Goal: Transaction & Acquisition: Purchase product/service

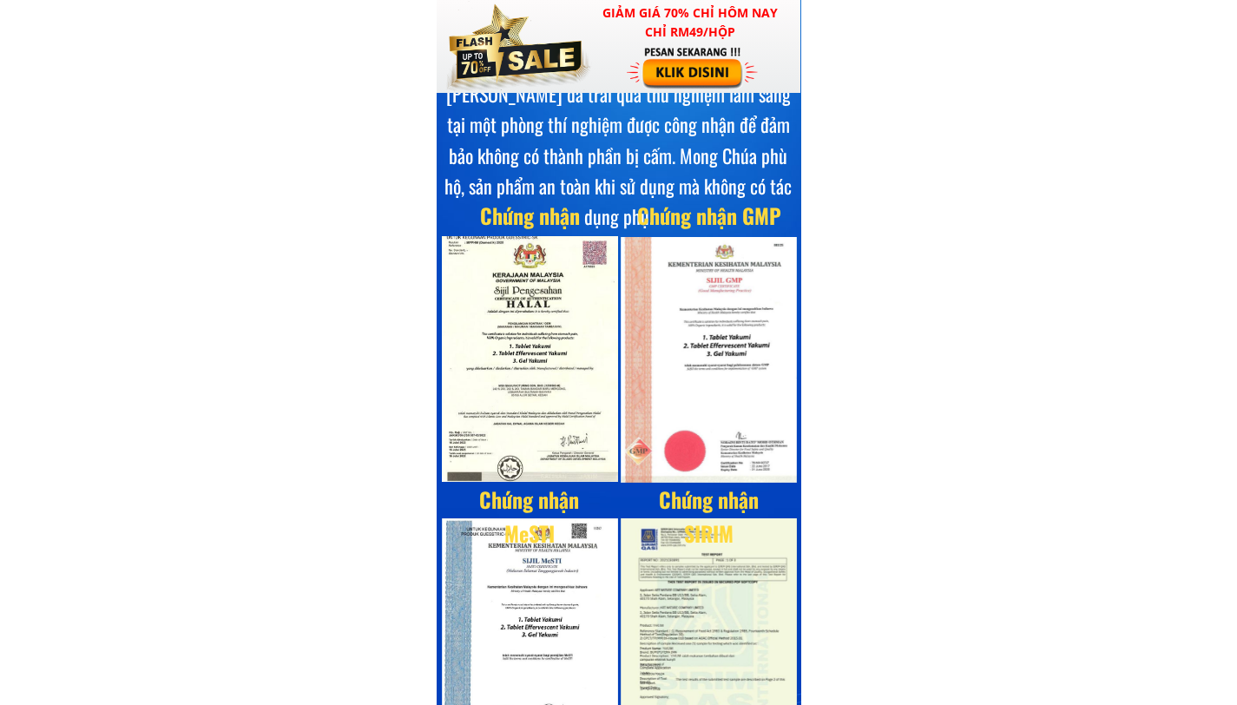
scroll to position [7495, 0]
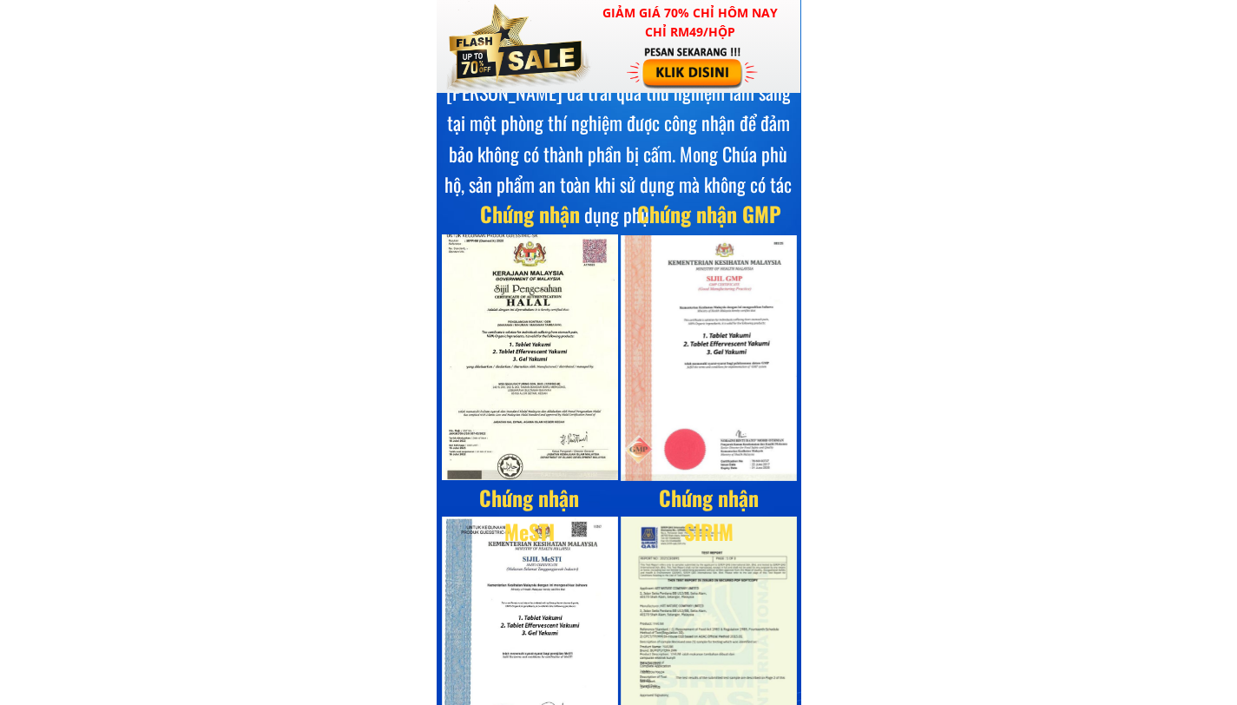
click at [683, 339] on div at bounding box center [709, 358] width 177 height 246
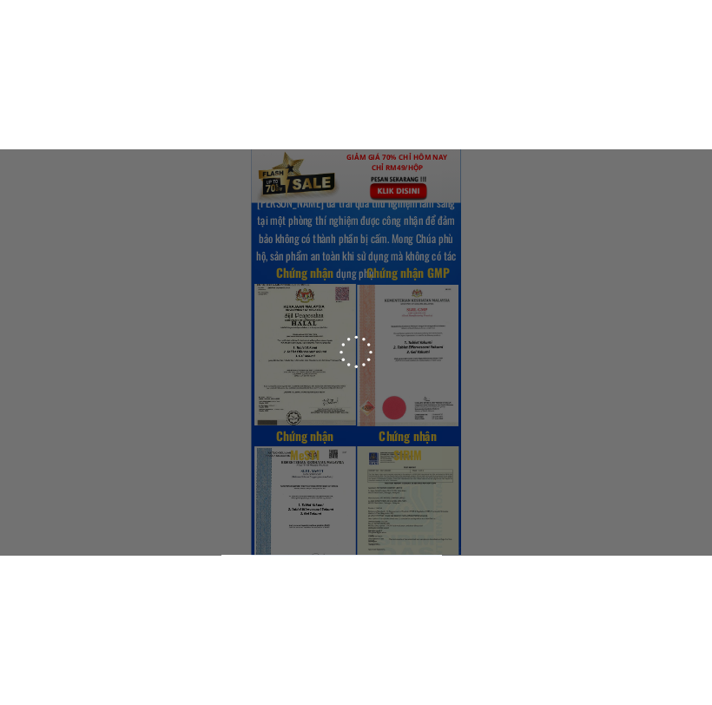
scroll to position [0, 0]
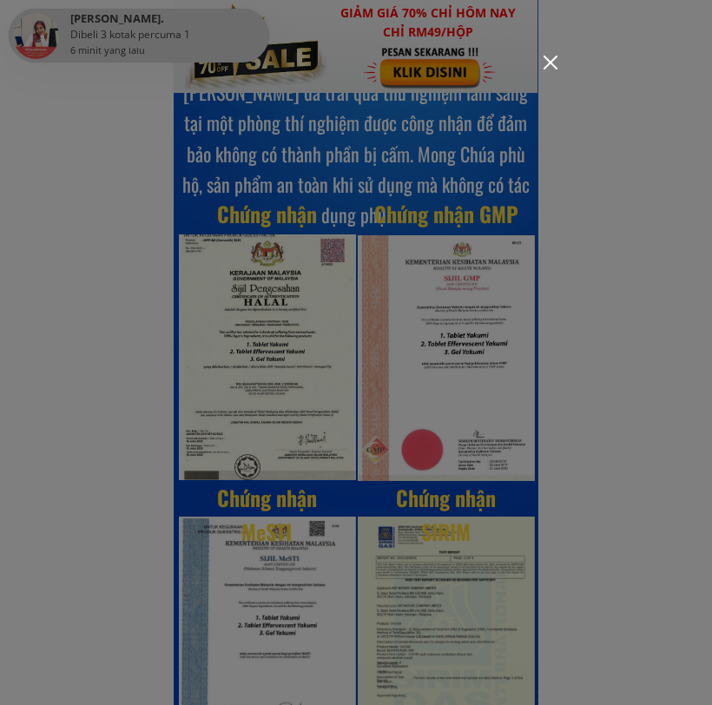
click at [451, 328] on div at bounding box center [356, 352] width 712 height 705
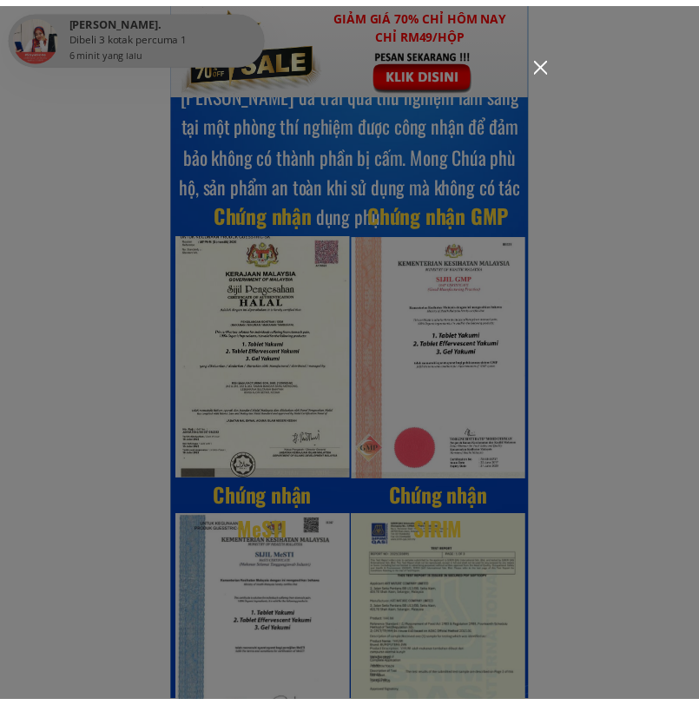
scroll to position [7495, 0]
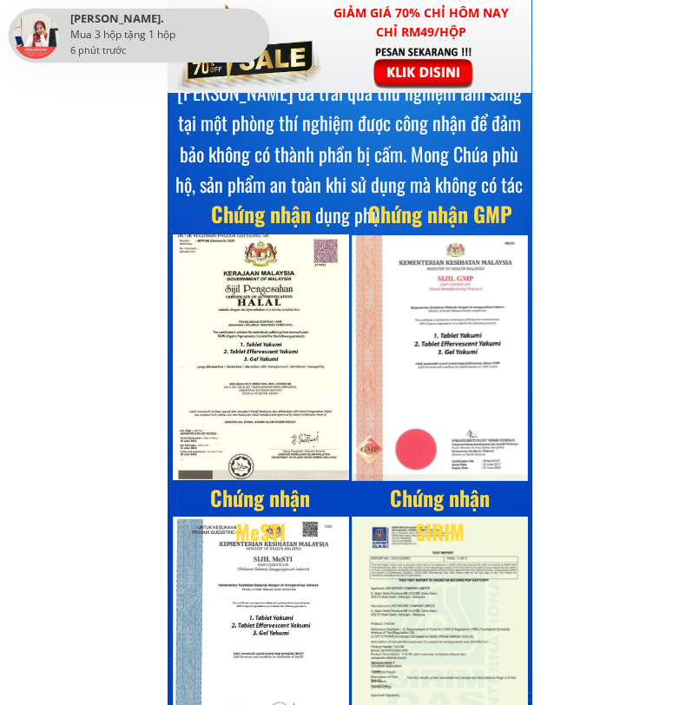
click at [460, 322] on div at bounding box center [440, 358] width 177 height 246
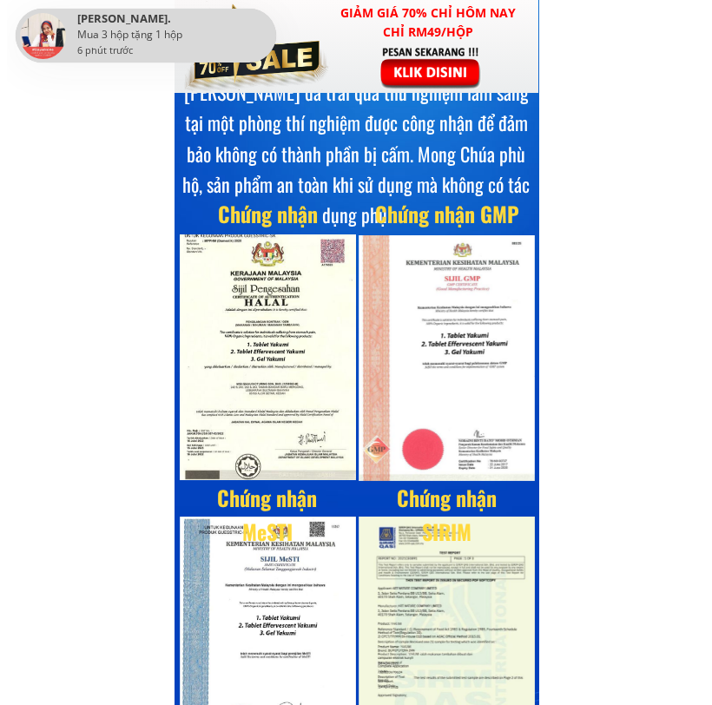
scroll to position [0, 0]
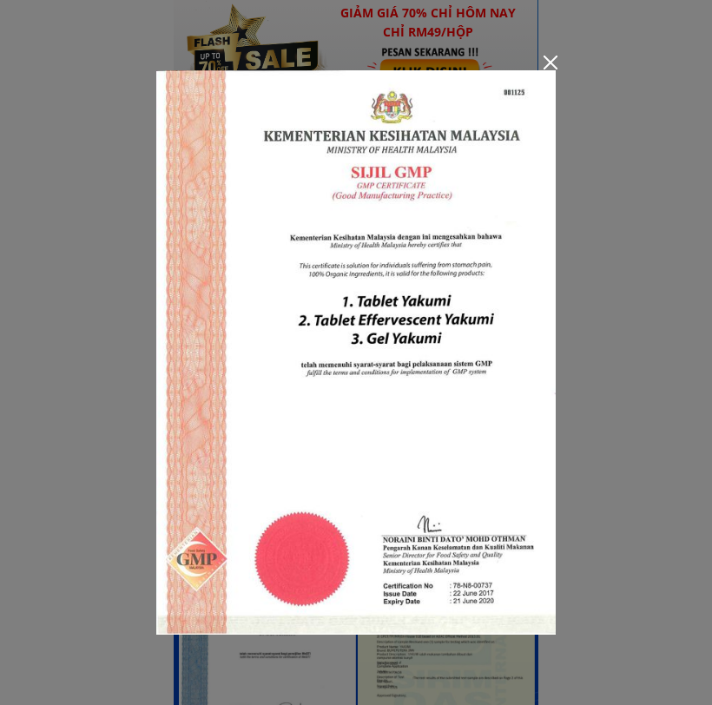
click at [545, 62] on div at bounding box center [551, 63] width 14 height 14
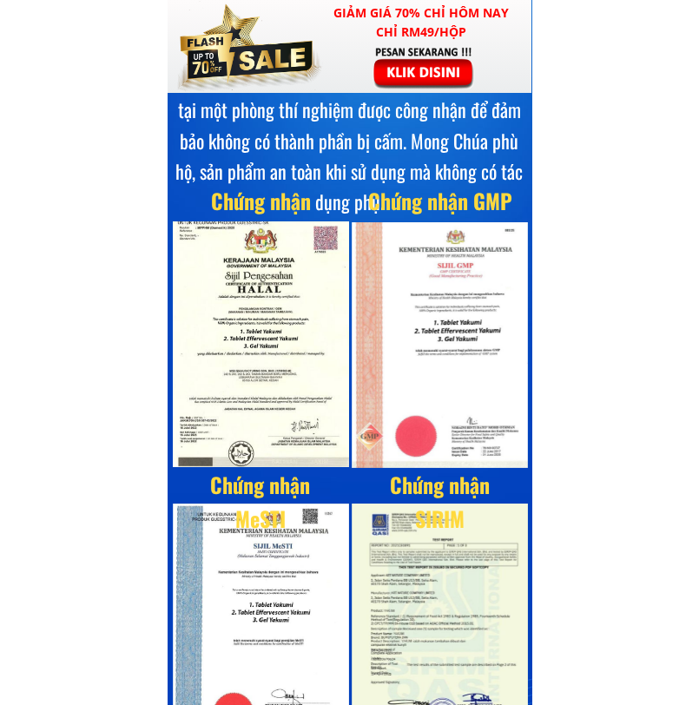
scroll to position [7667, 0]
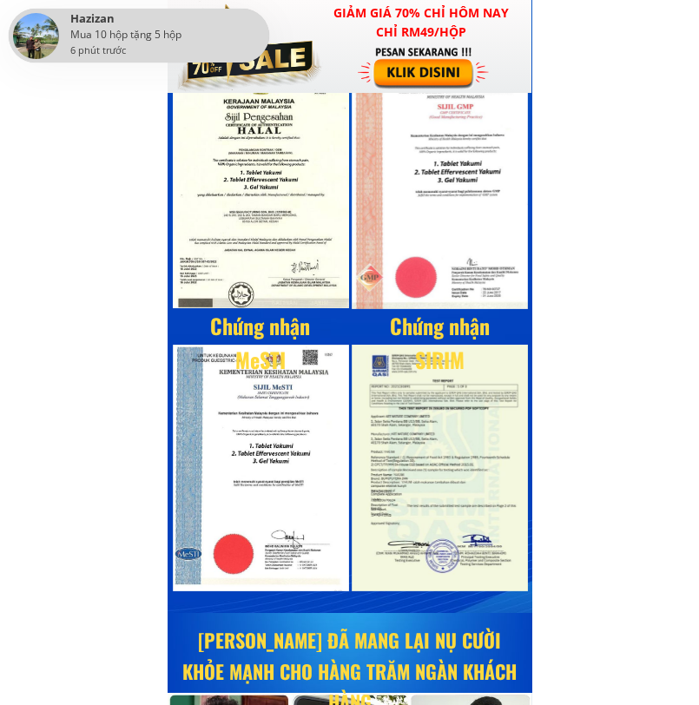
click at [259, 433] on div at bounding box center [261, 468] width 177 height 246
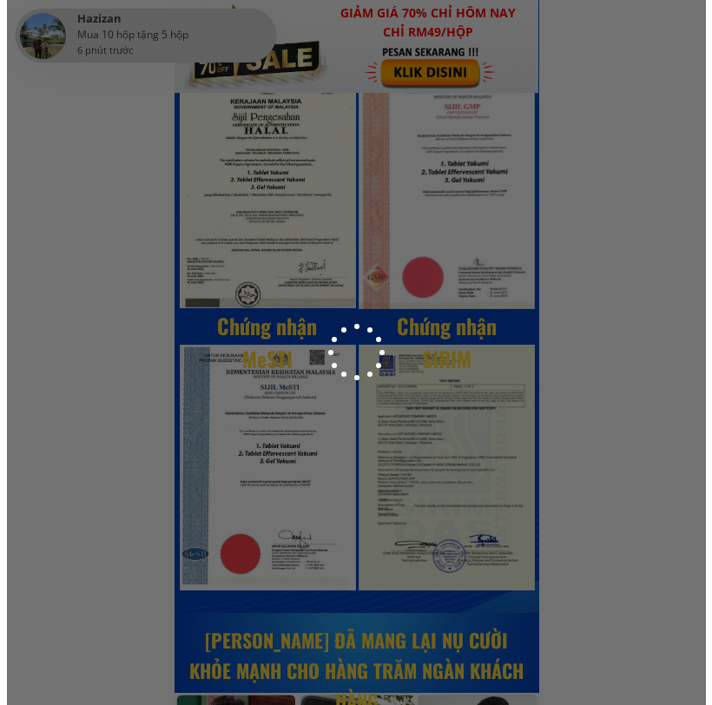
scroll to position [0, 0]
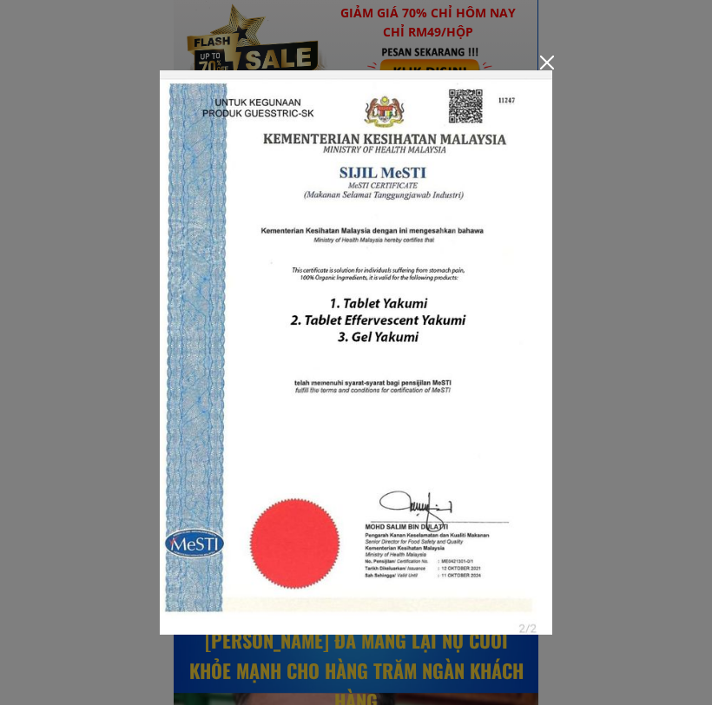
click at [546, 64] on div at bounding box center [547, 63] width 14 height 14
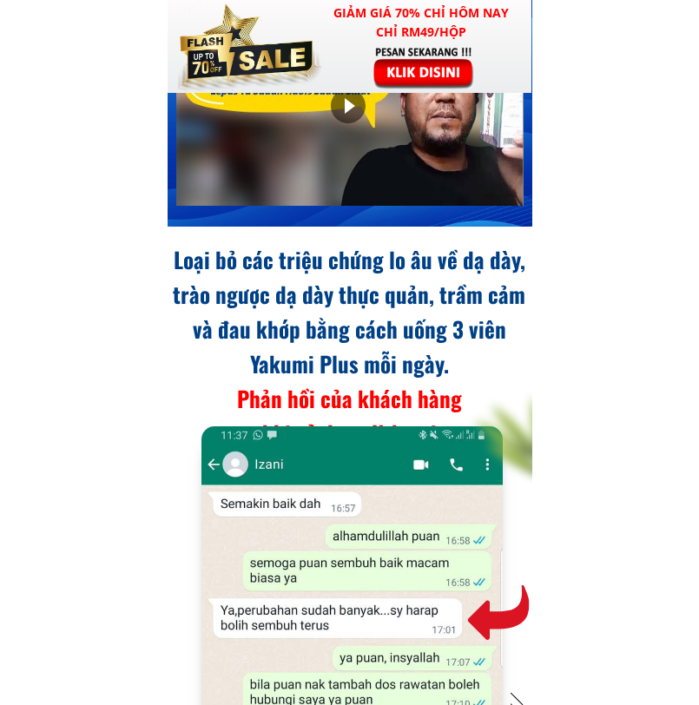
scroll to position [13574, 0]
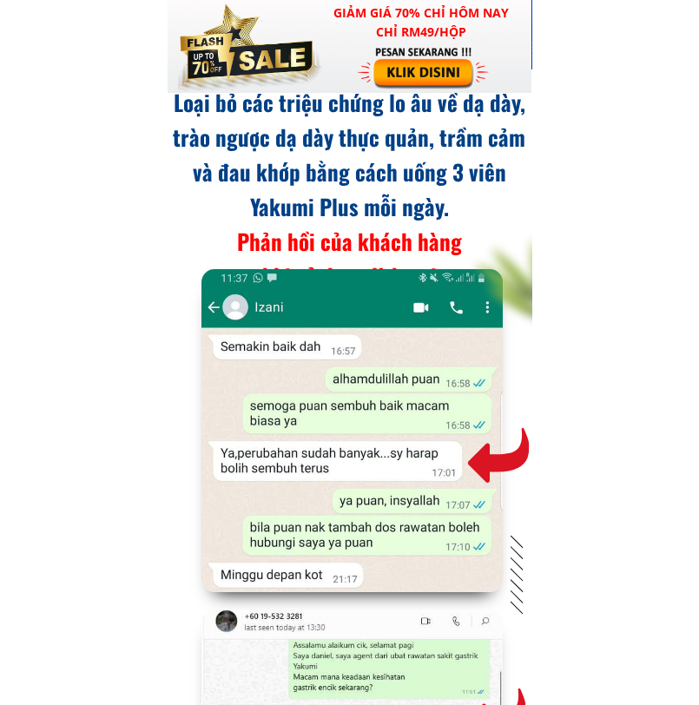
click at [342, 353] on div at bounding box center [351, 430] width 300 height 323
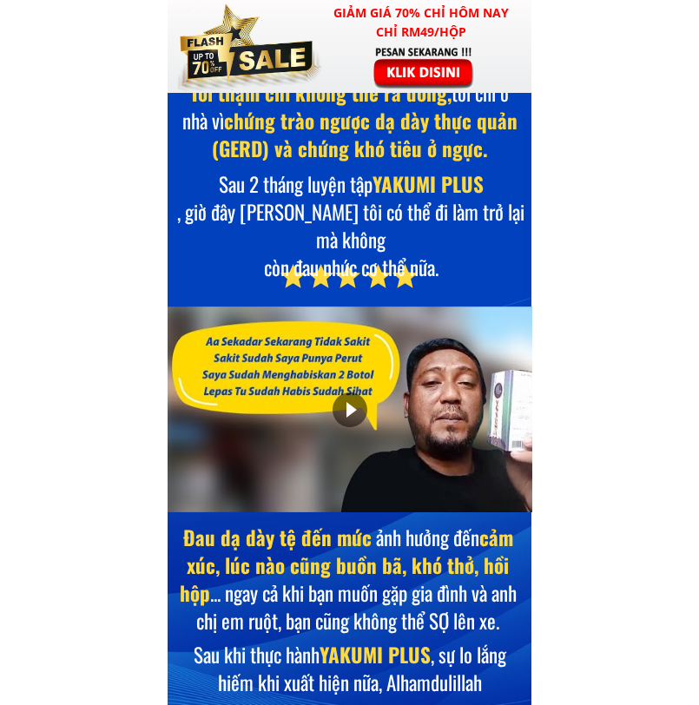
scroll to position [9304, 0]
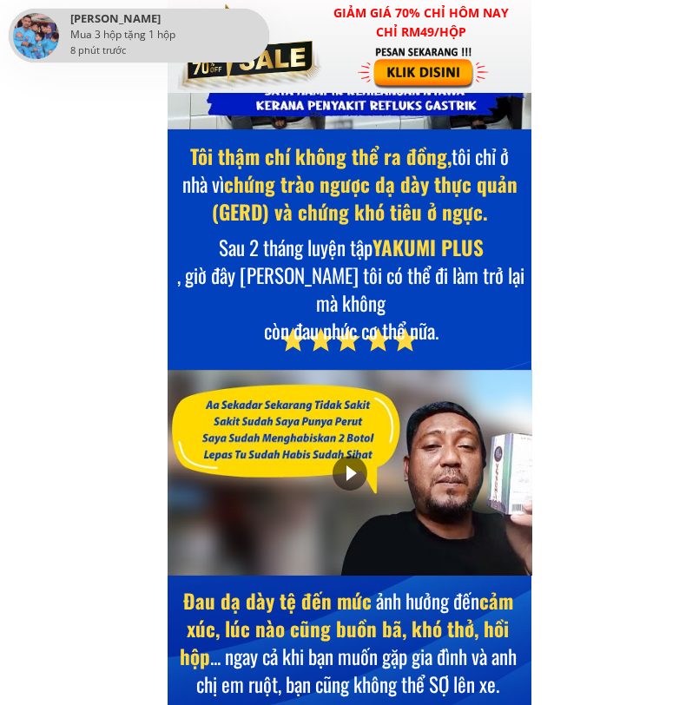
click at [395, 449] on div at bounding box center [351, 473] width 366 height 206
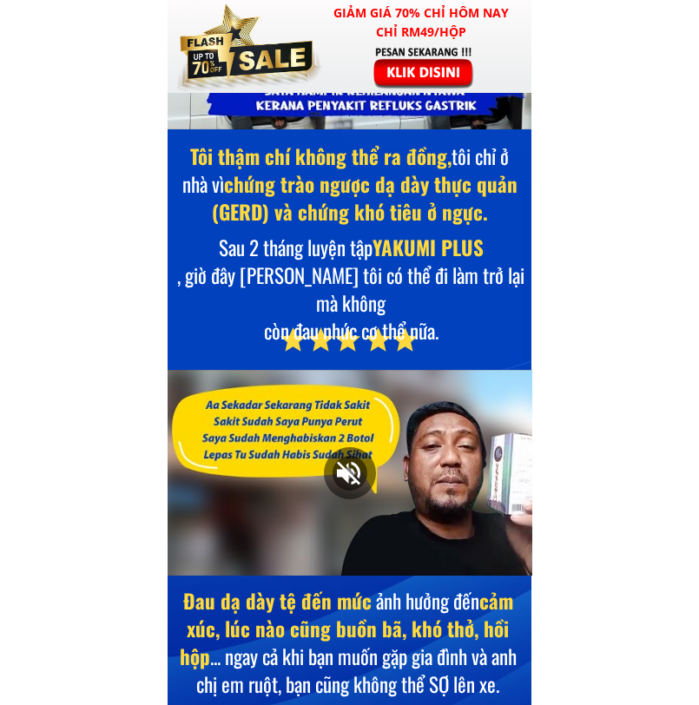
click at [233, 554] on div at bounding box center [351, 473] width 366 height 206
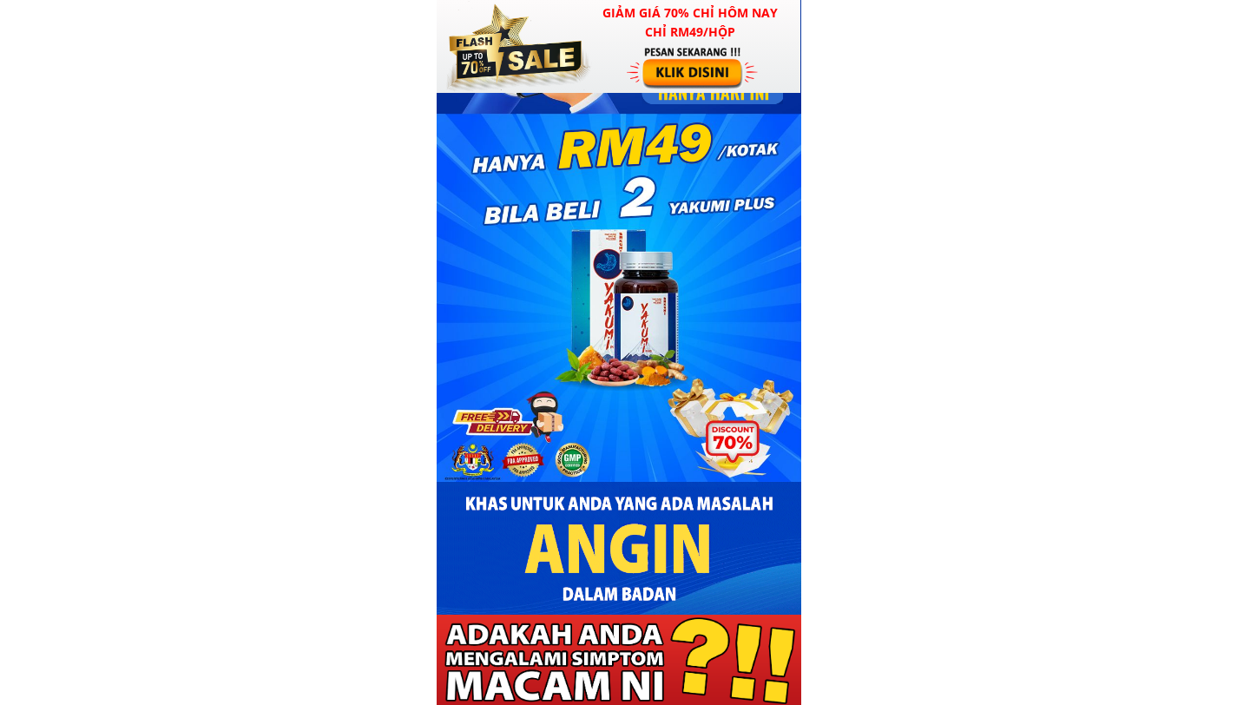
scroll to position [0, 0]
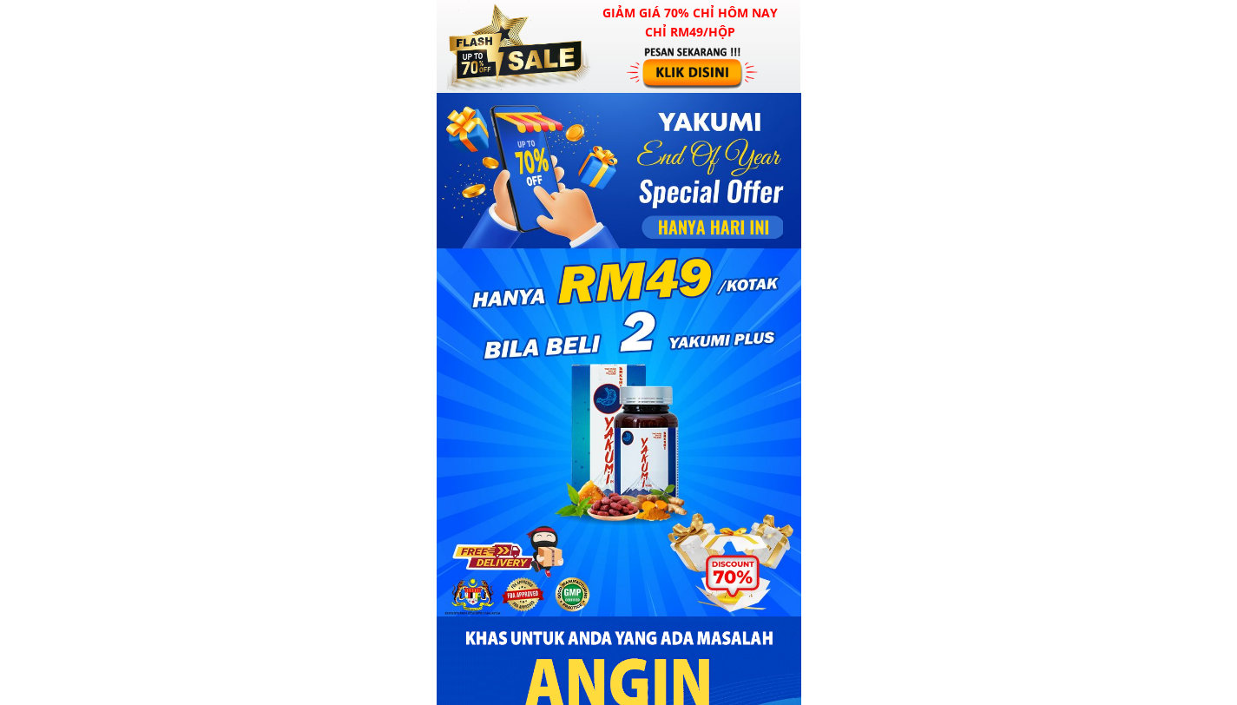
click at [682, 77] on div at bounding box center [694, 67] width 135 height 44
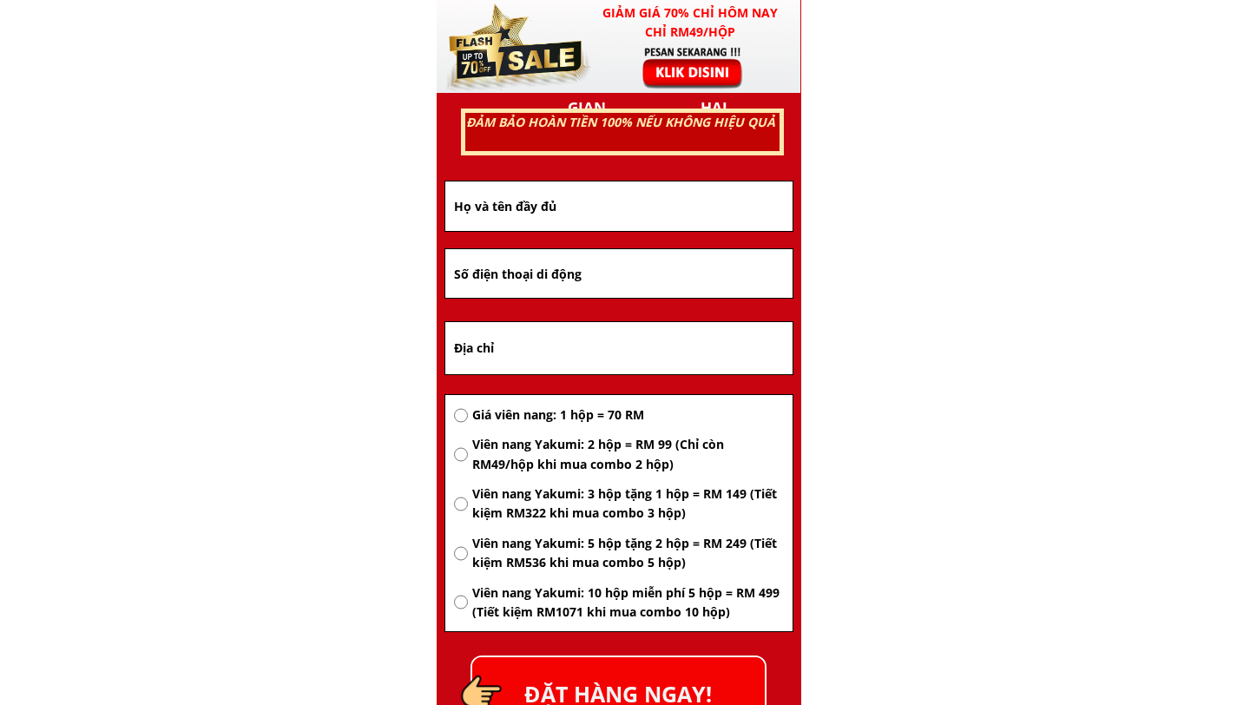
scroll to position [11204, 0]
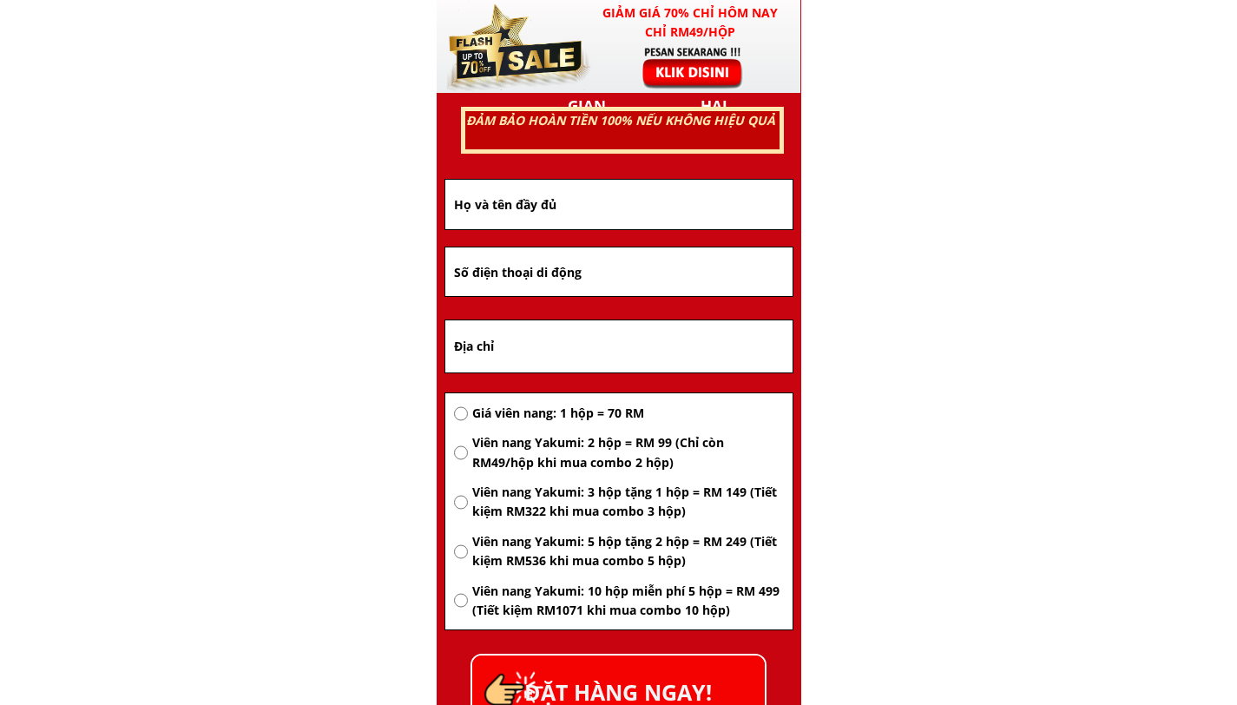
click at [739, 490] on font "Viên nang Yakumi: 3 hộp tặng 1 hộp = RM 149 (Tiết kiệm RM322 khi mua combo 3 hộ…" at bounding box center [624, 502] width 305 height 36
radio input "true"
click at [739, 490] on font "Viên nang Yakumi: 3 hộp tặng 1 hộp = RM 149 (Tiết kiệm RM322 khi mua combo 3 hộ…" at bounding box center [624, 502] width 305 height 36
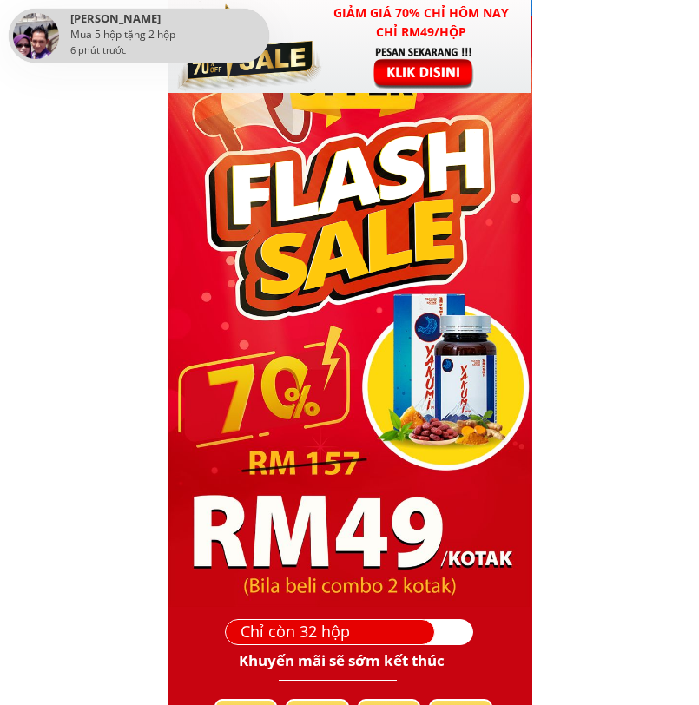
scroll to position [10527, 0]
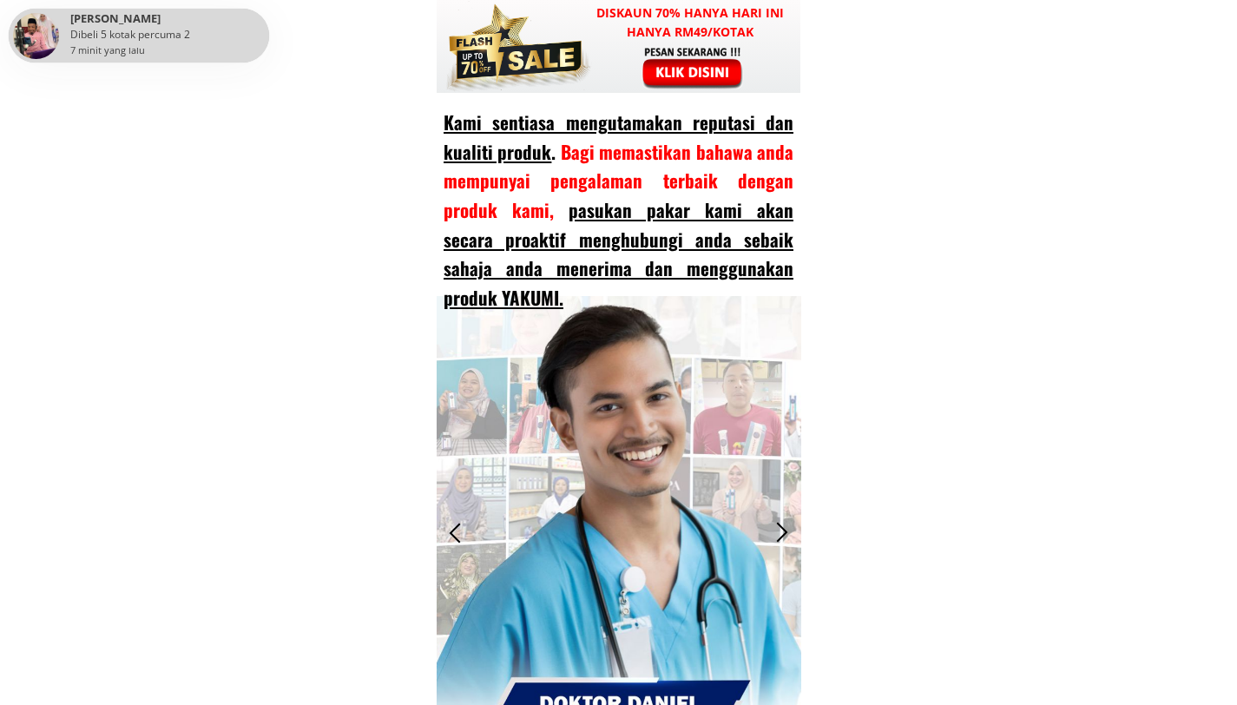
scroll to position [16825, 0]
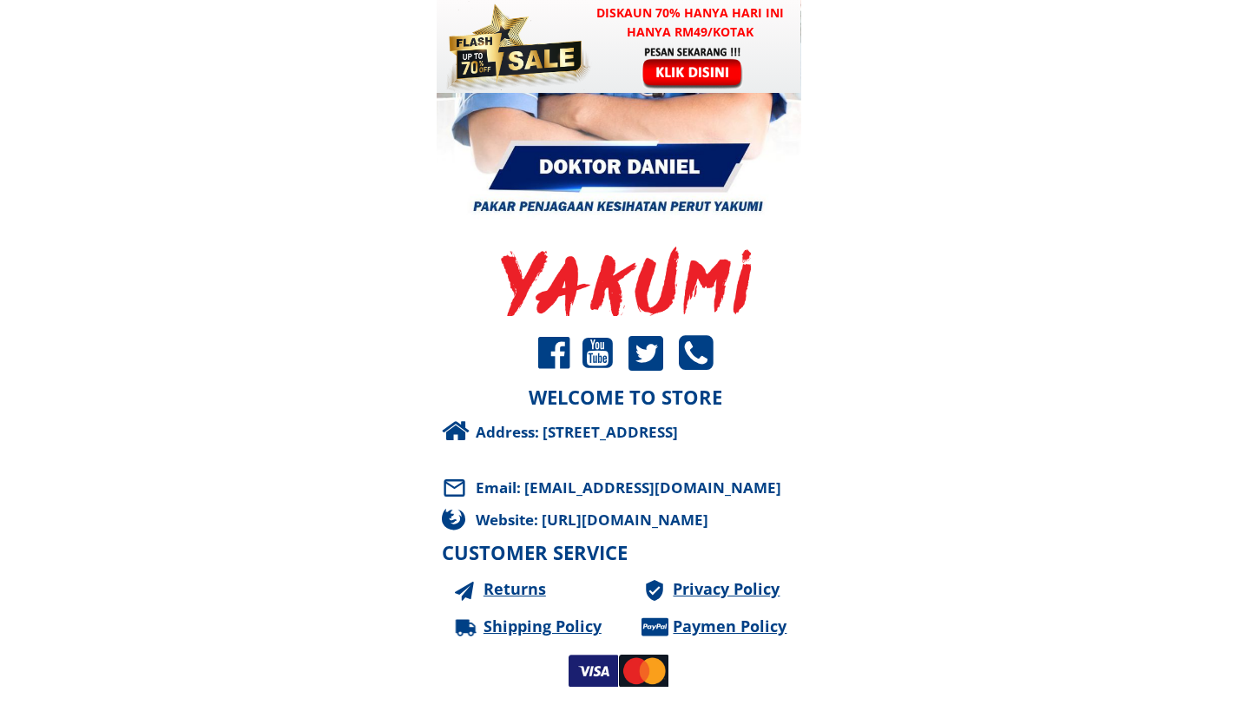
click at [557, 517] on div "Website: [URL][DOMAIN_NAME]" at bounding box center [648, 519] width 345 height 23
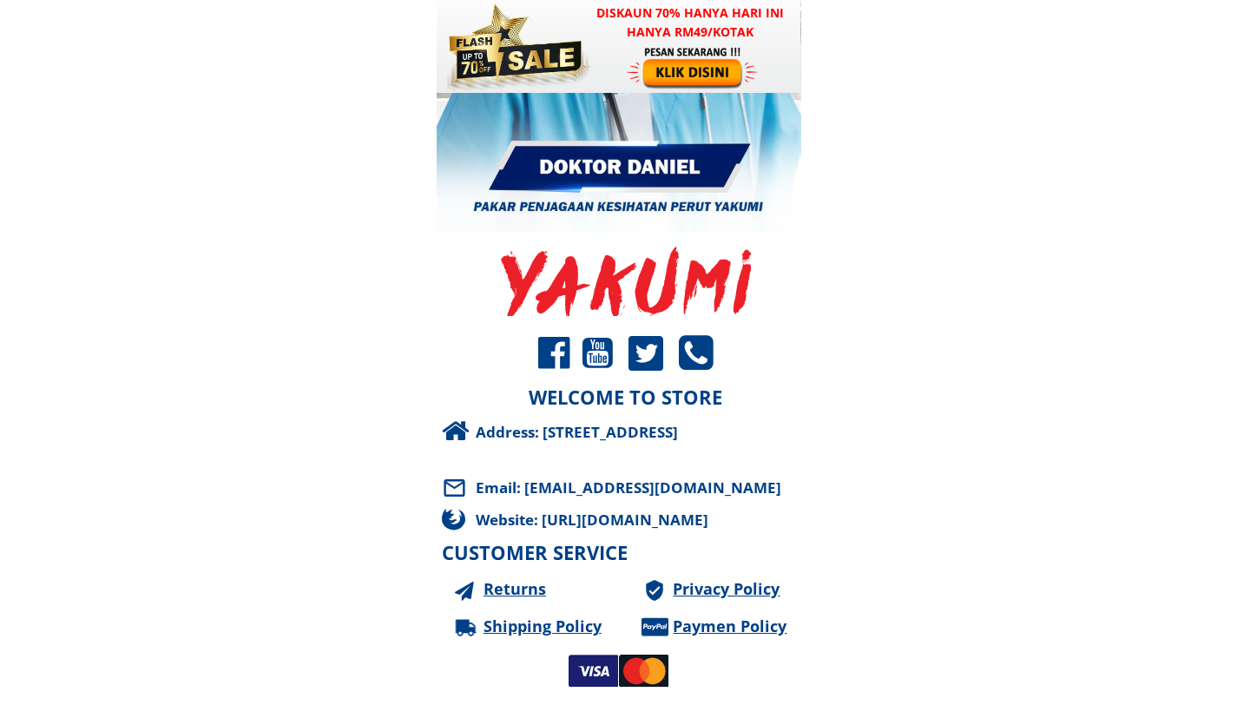
click at [555, 519] on div "Website: [URL][DOMAIN_NAME]" at bounding box center [648, 519] width 345 height 23
click at [575, 529] on div "Website: [URL][DOMAIN_NAME]" at bounding box center [648, 519] width 345 height 23
drag, startPoint x: 547, startPoint y: 520, endPoint x: 748, endPoint y: 523, distance: 200.6
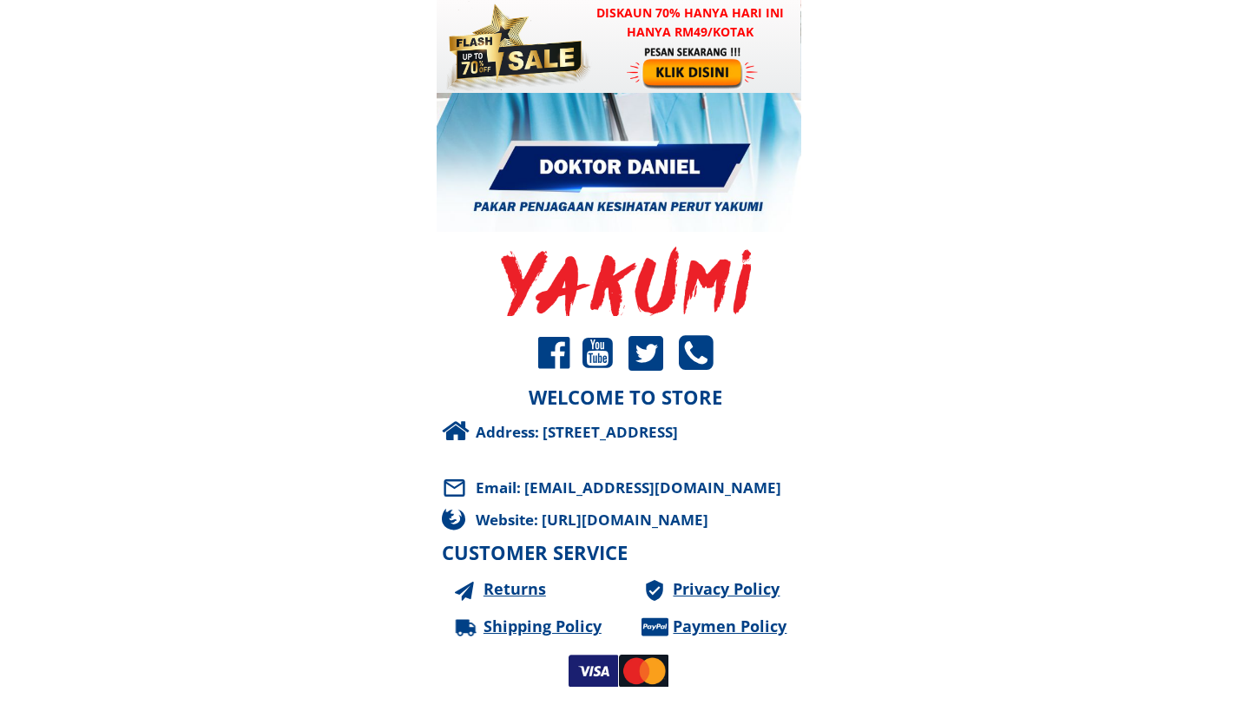
click at [748, 523] on div "Website: [URL][DOMAIN_NAME]" at bounding box center [648, 519] width 345 height 23
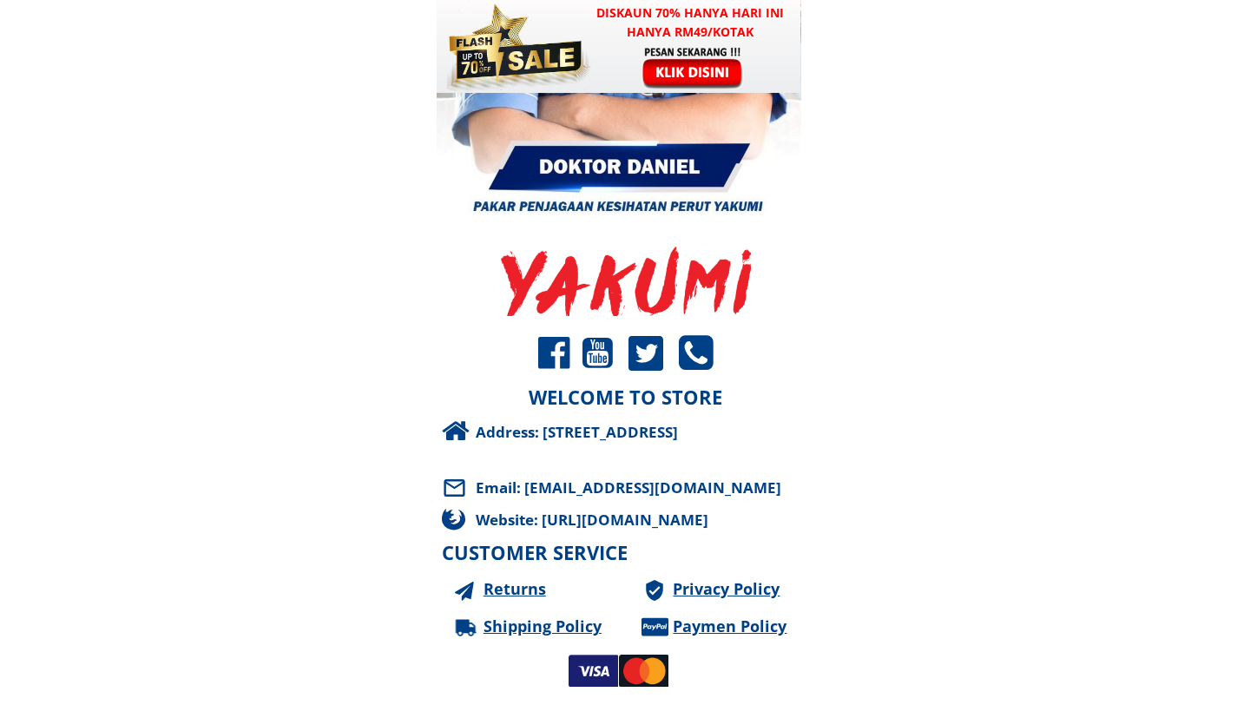
copy div "https://yakumi-official.com"
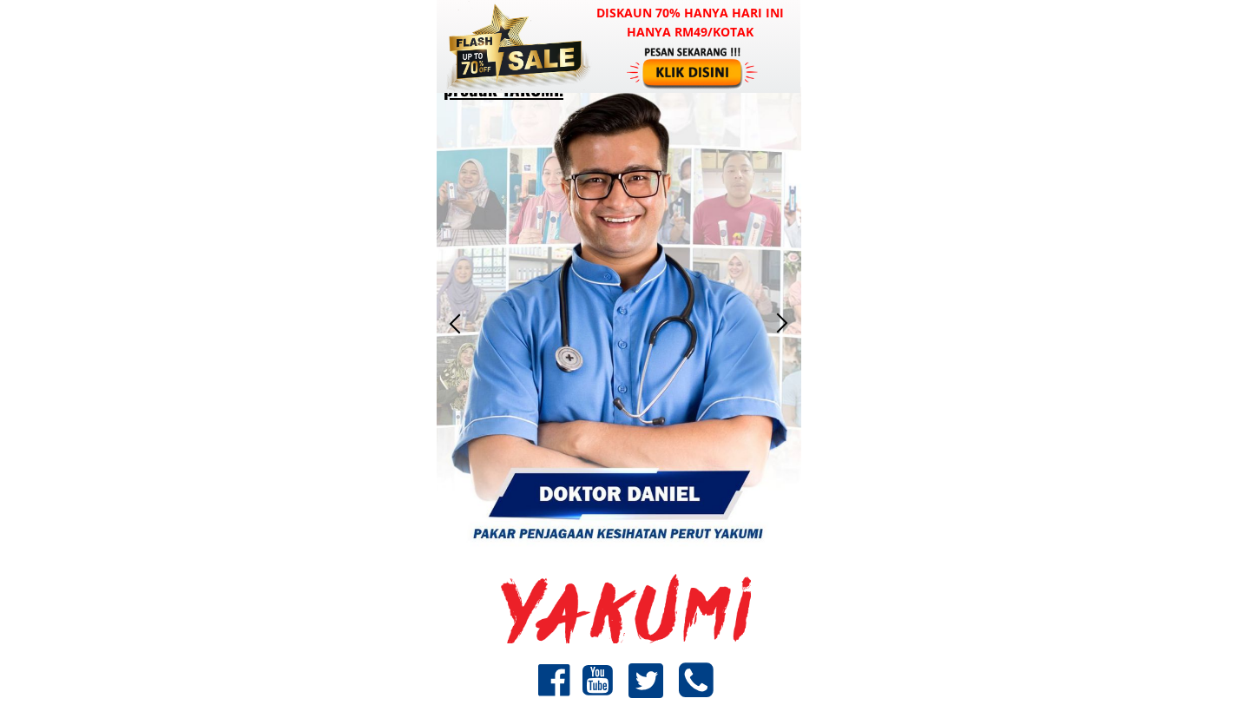
scroll to position [16456, 0]
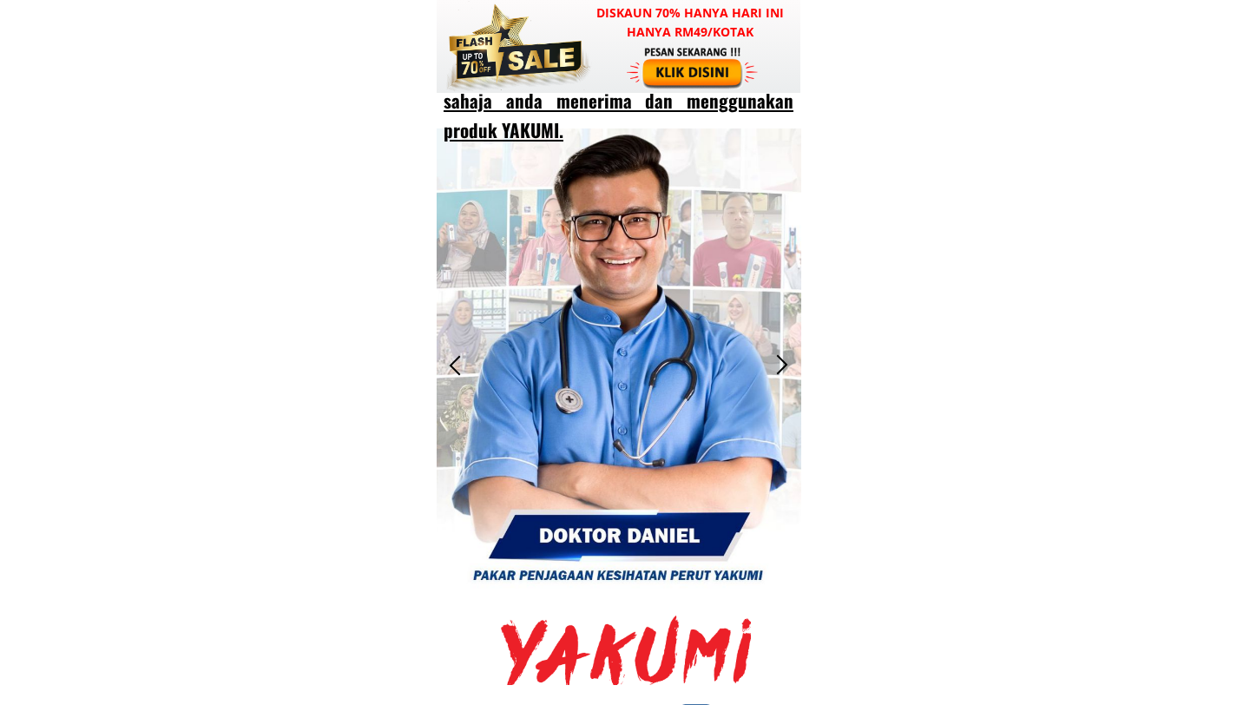
click at [779, 352] on div at bounding box center [782, 365] width 29 height 29
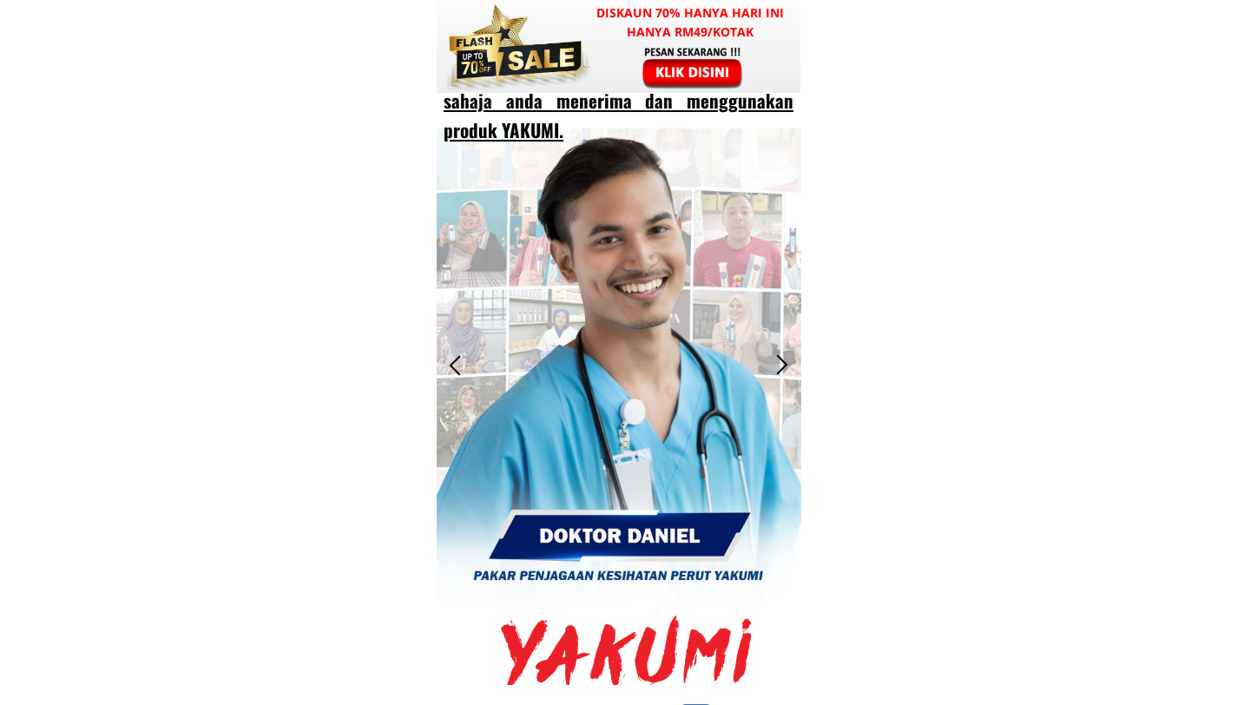
click at [779, 352] on div at bounding box center [782, 365] width 29 height 29
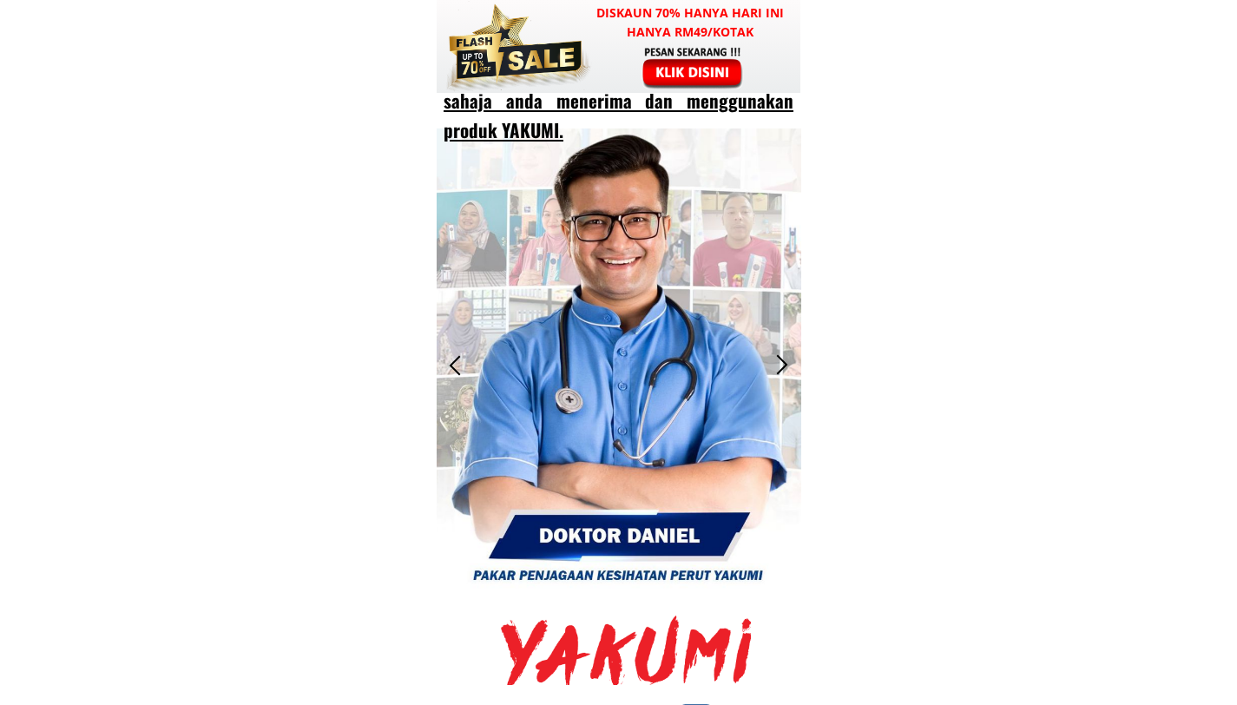
click at [779, 352] on div at bounding box center [782, 365] width 29 height 29
click at [778, 352] on div at bounding box center [782, 365] width 29 height 29
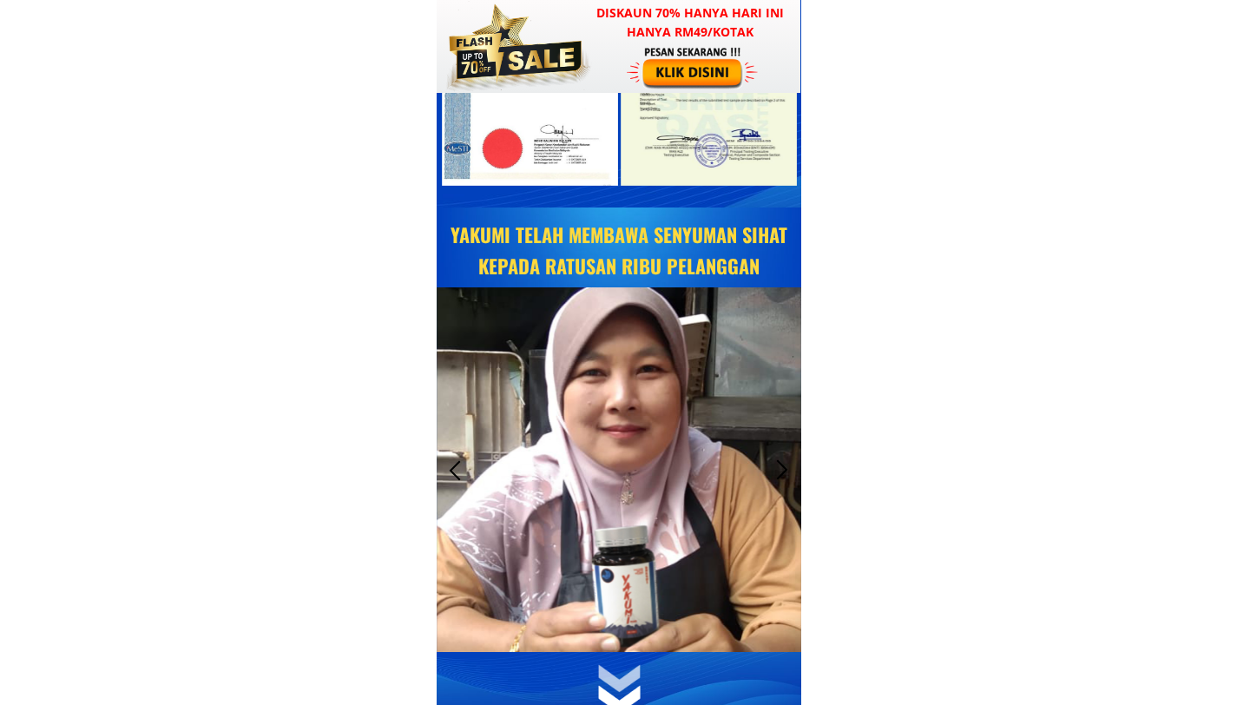
scroll to position [8052, 0]
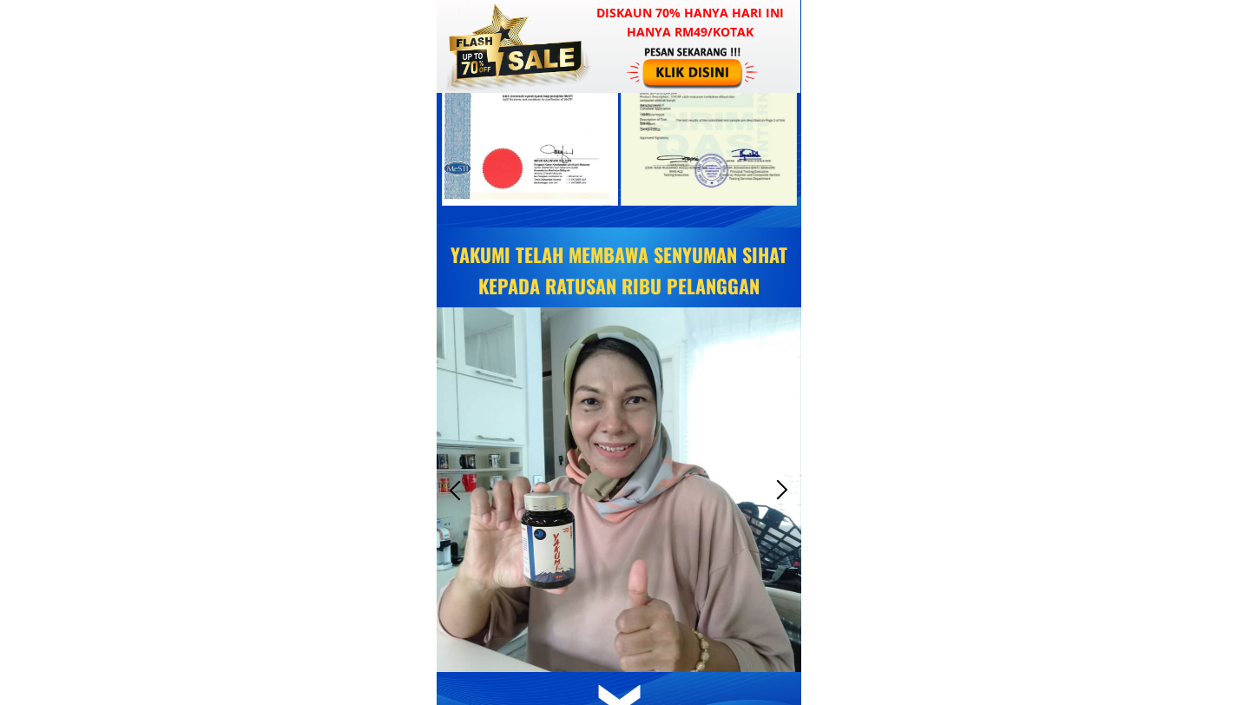
click at [776, 487] on div at bounding box center [782, 490] width 29 height 29
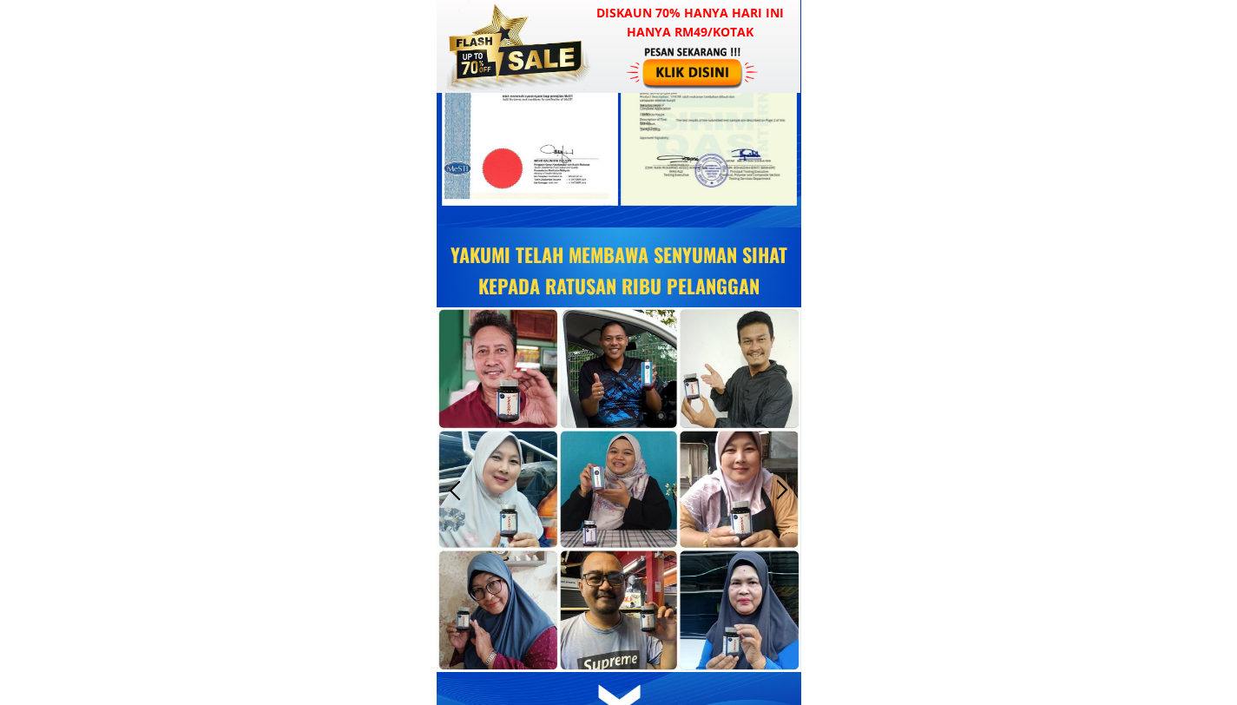
click at [774, 484] on div at bounding box center [782, 490] width 29 height 29
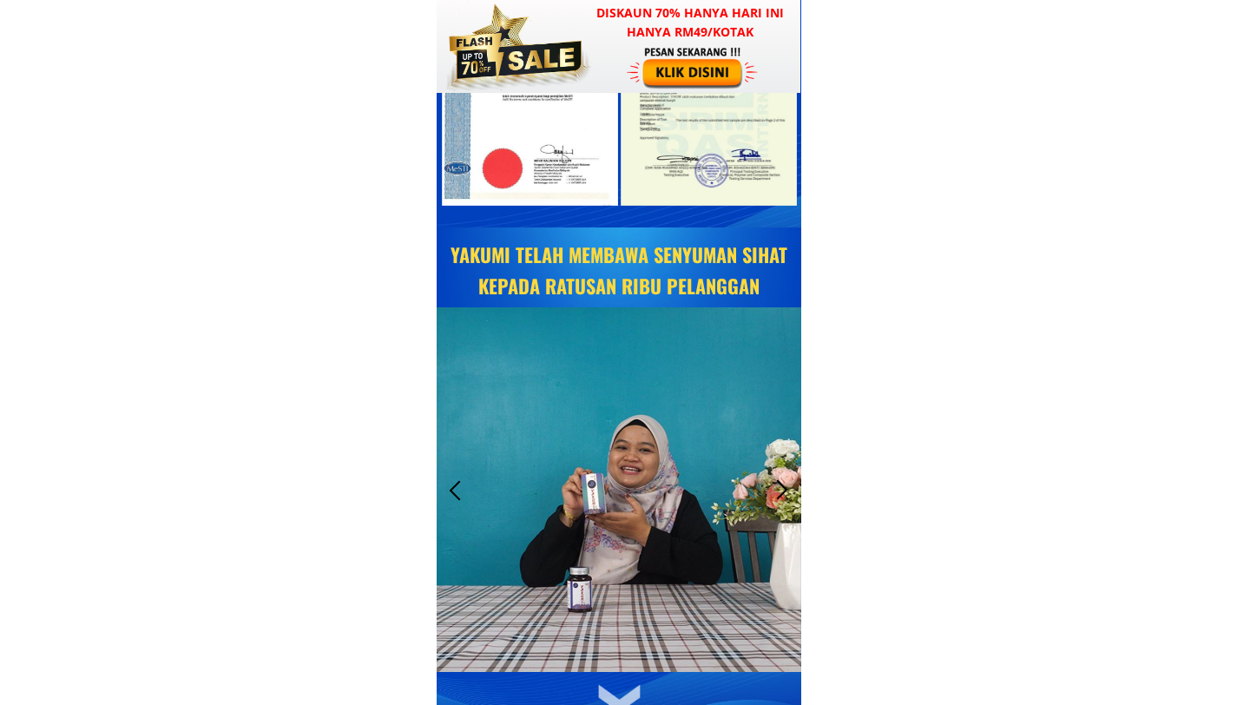
click at [451, 483] on div at bounding box center [455, 490] width 29 height 29
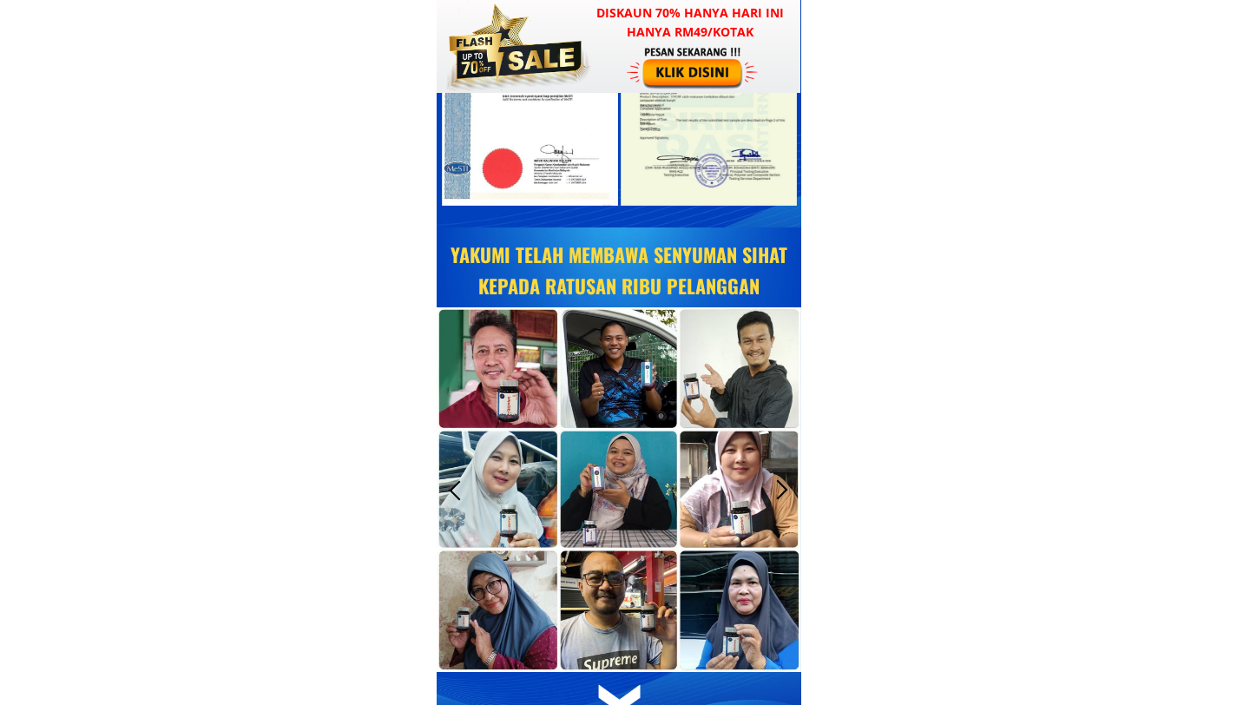
click at [451, 481] on div at bounding box center [455, 490] width 29 height 29
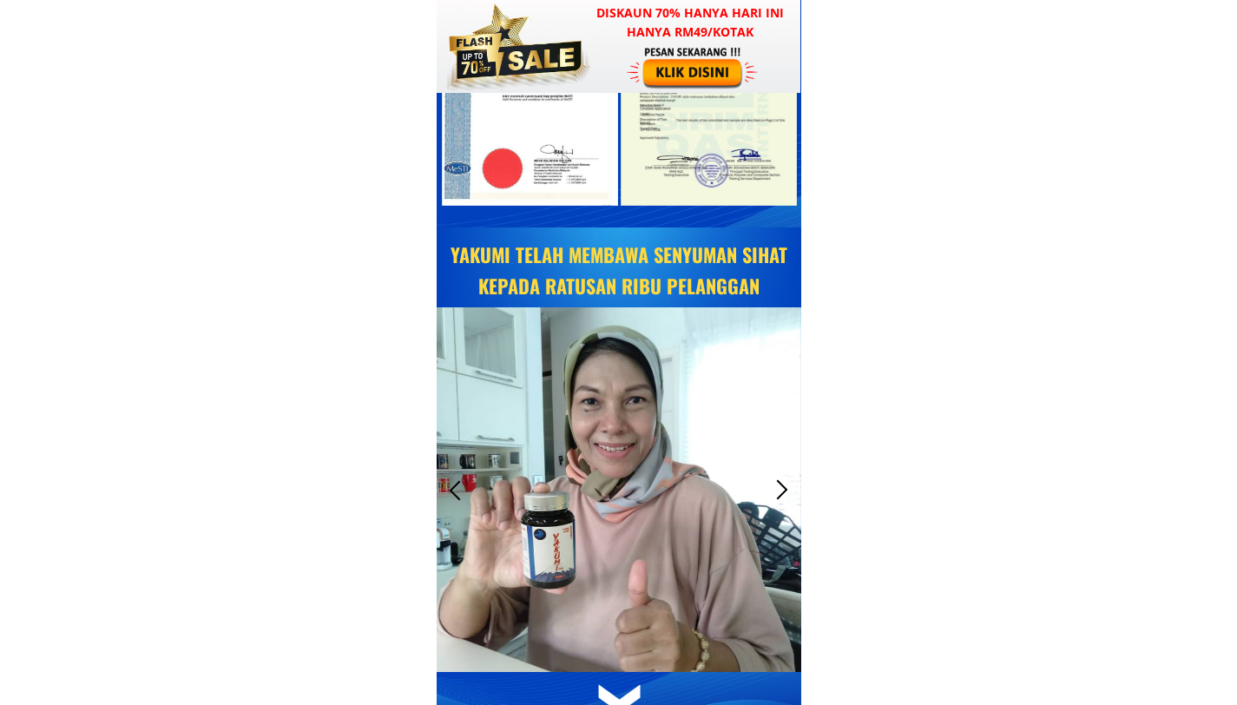
click at [781, 492] on div at bounding box center [782, 490] width 29 height 29
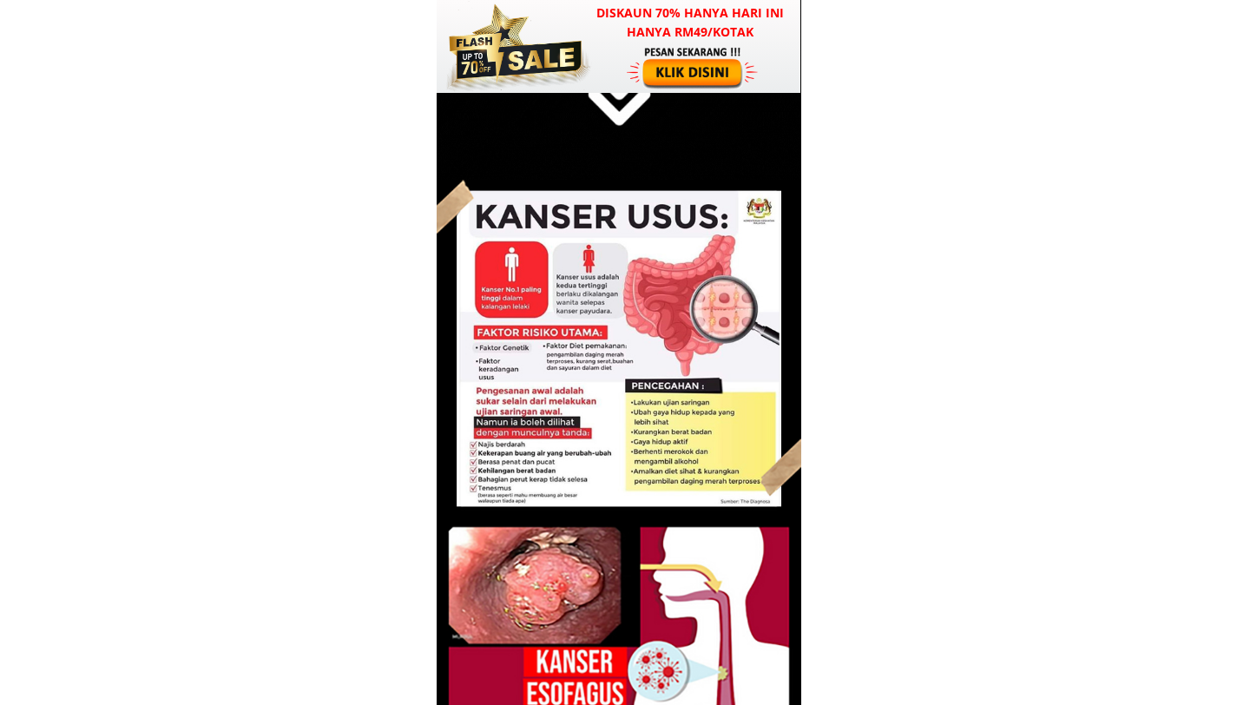
scroll to position [3511, 0]
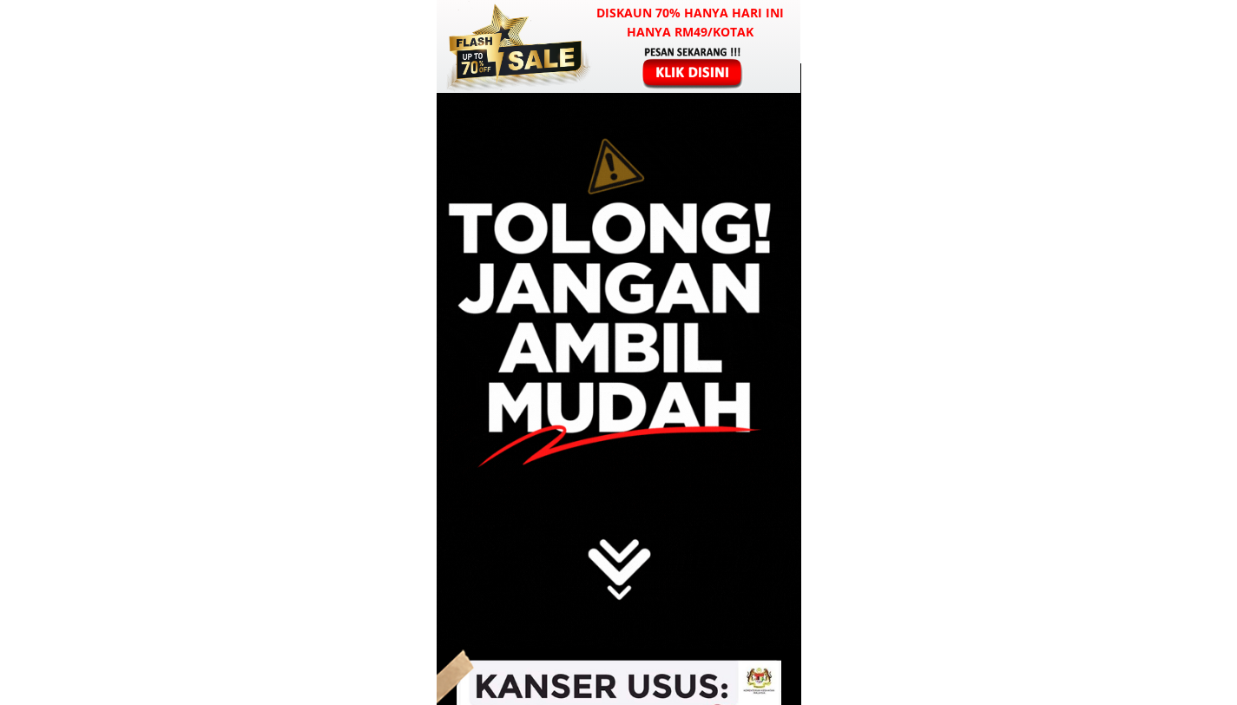
click at [614, 318] on div at bounding box center [619, 355] width 365 height 585
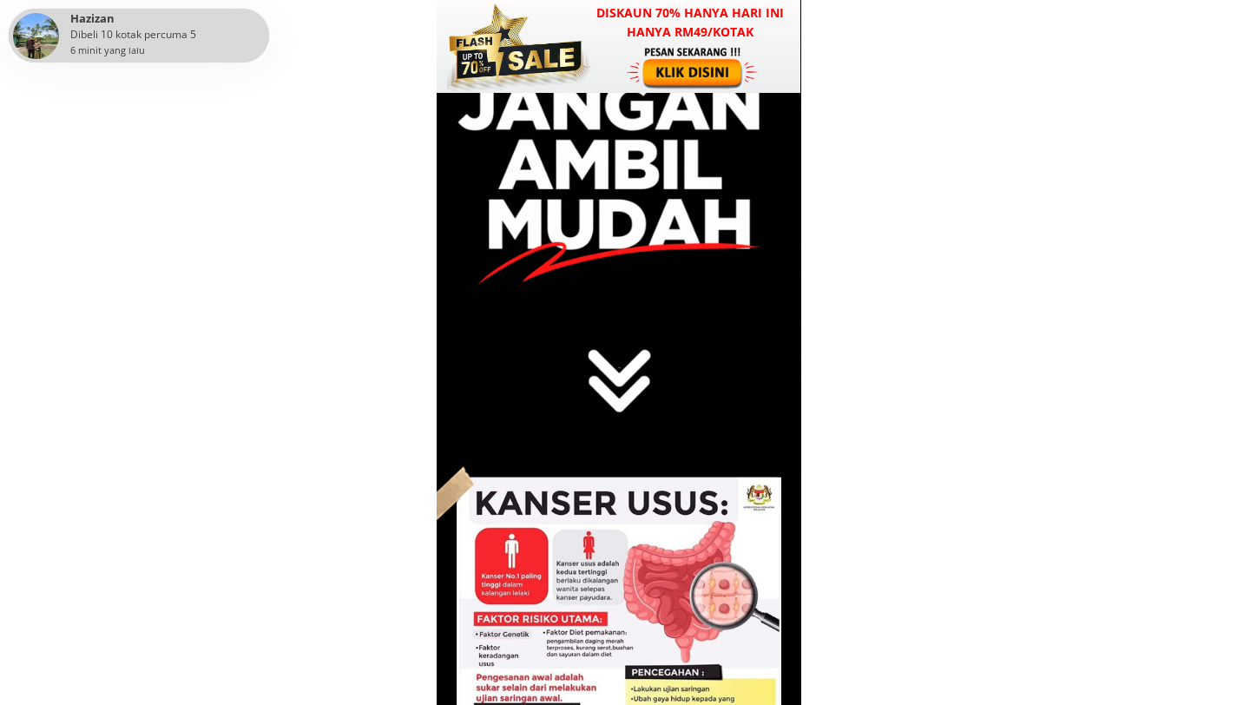
scroll to position [3989, 0]
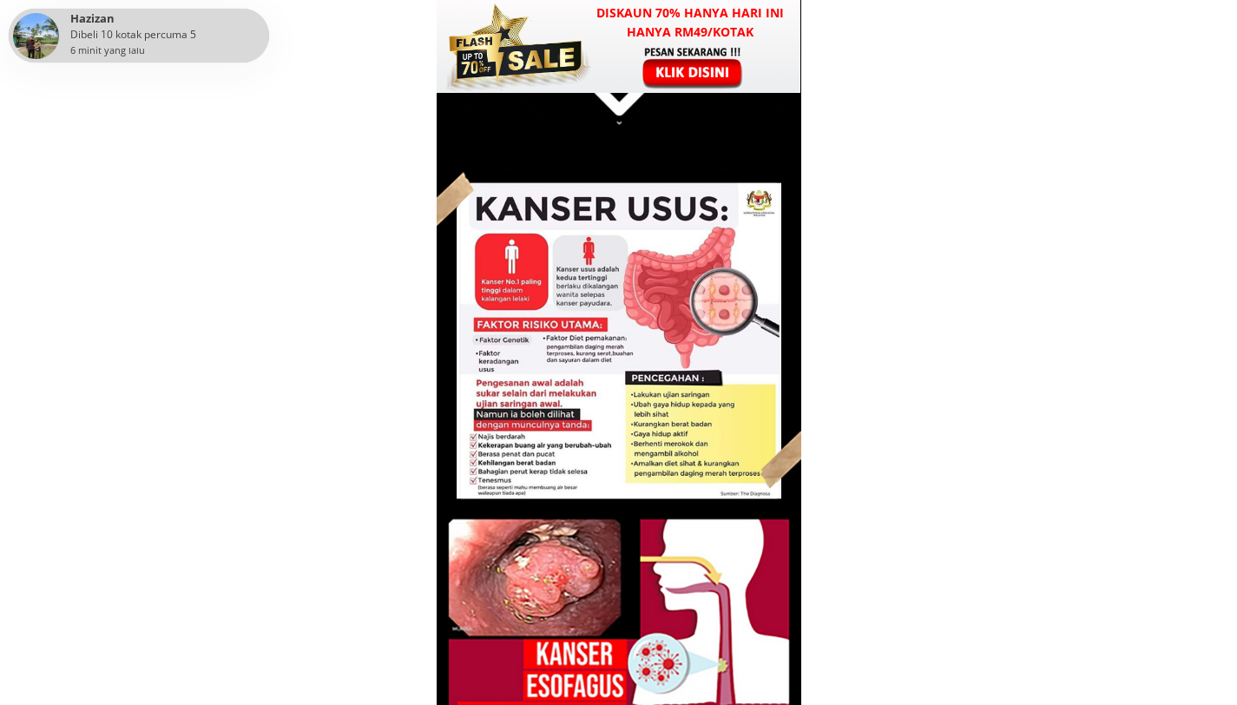
click at [631, 400] on div at bounding box center [619, 640] width 365 height 937
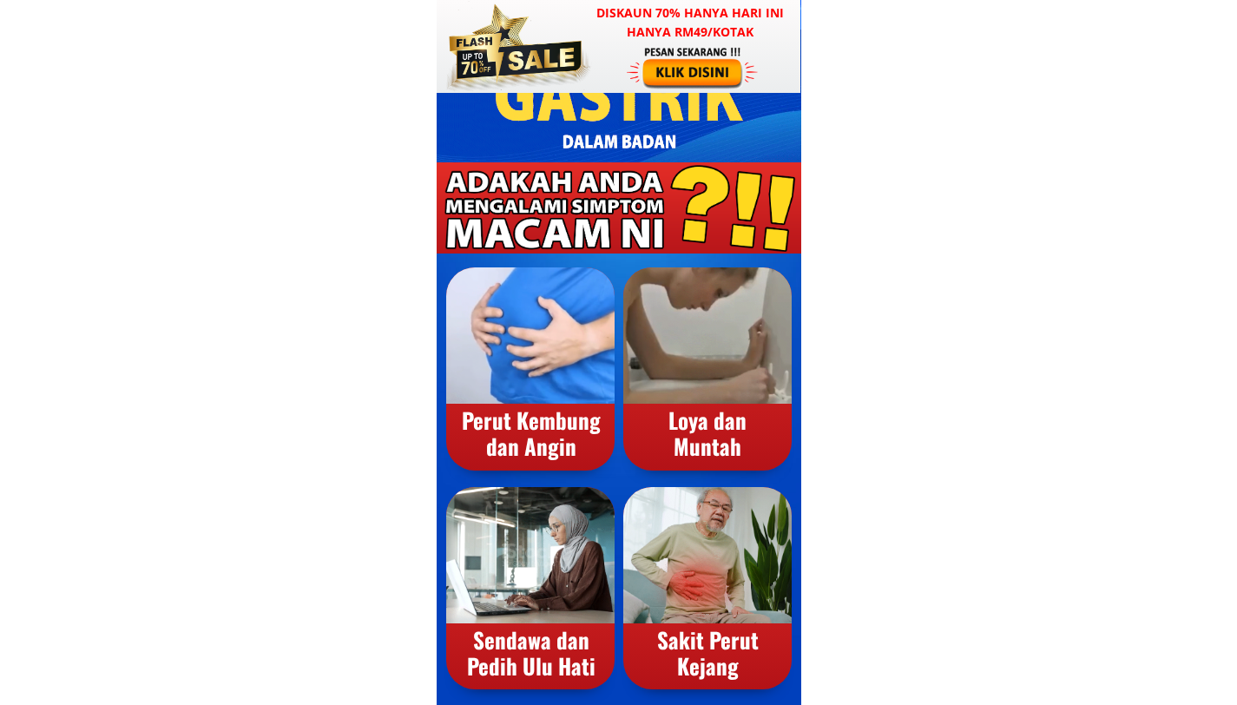
scroll to position [0, 0]
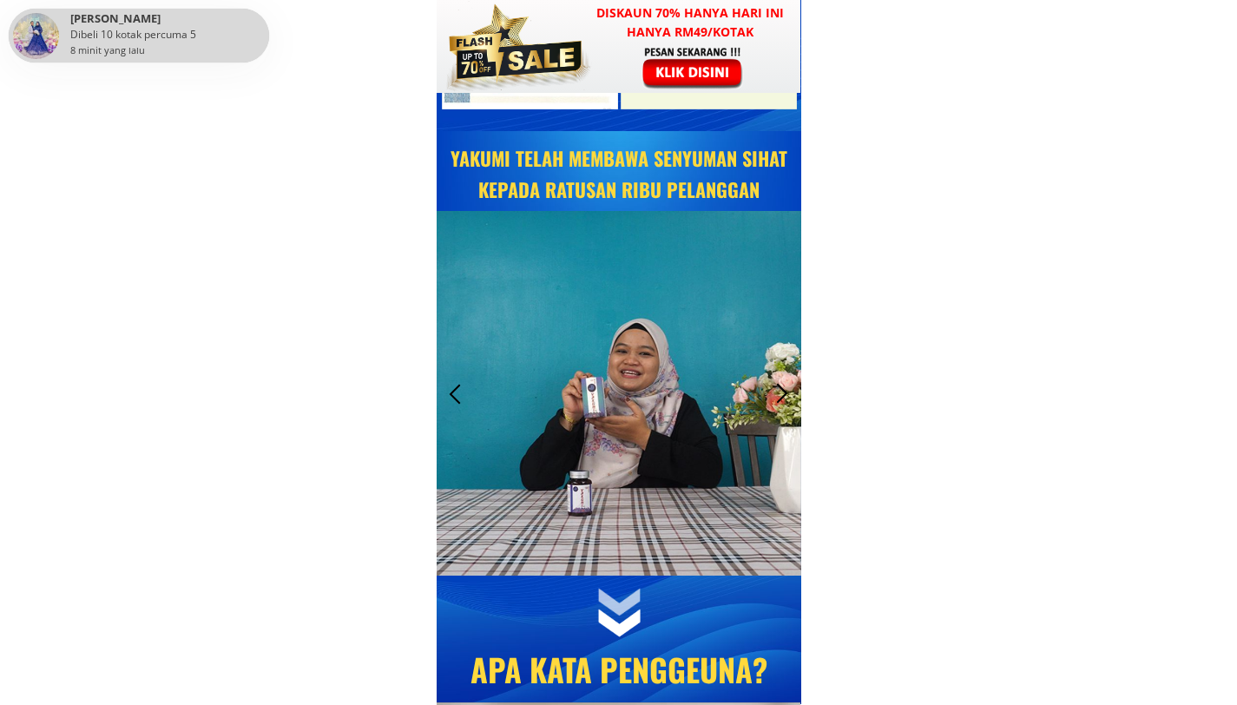
scroll to position [8148, 0]
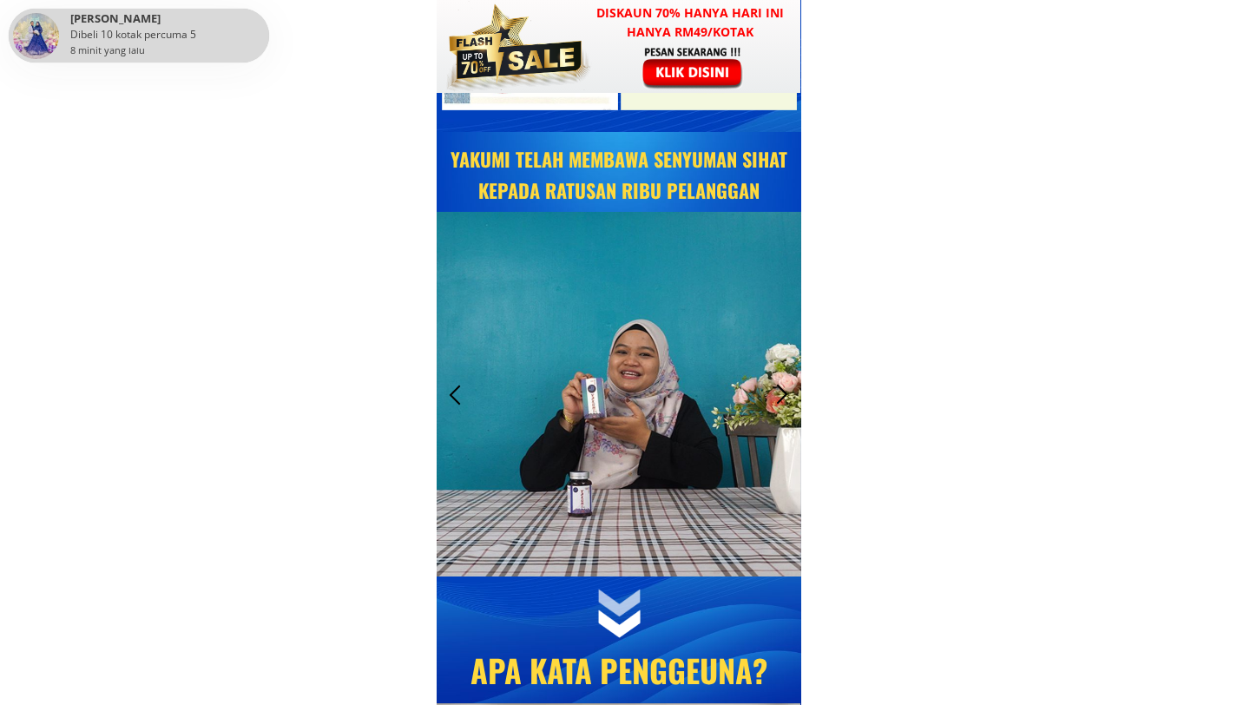
click at [448, 386] on div at bounding box center [455, 394] width 29 height 29
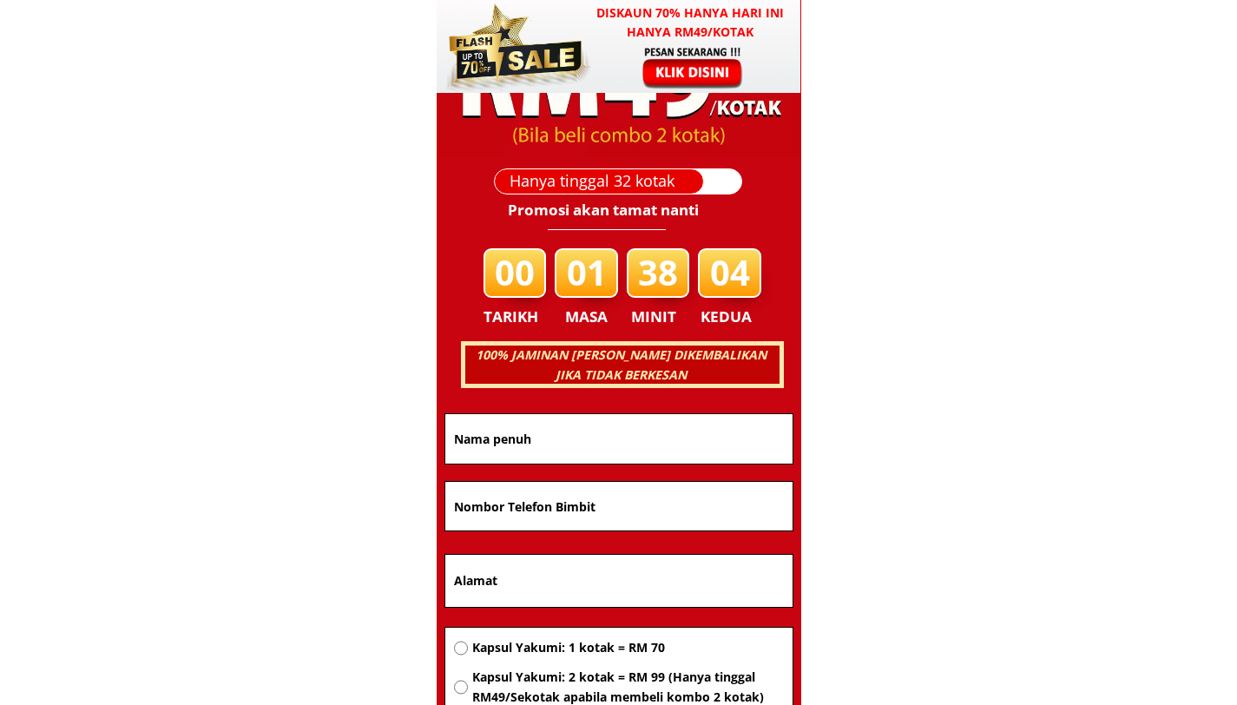
scroll to position [10819, 0]
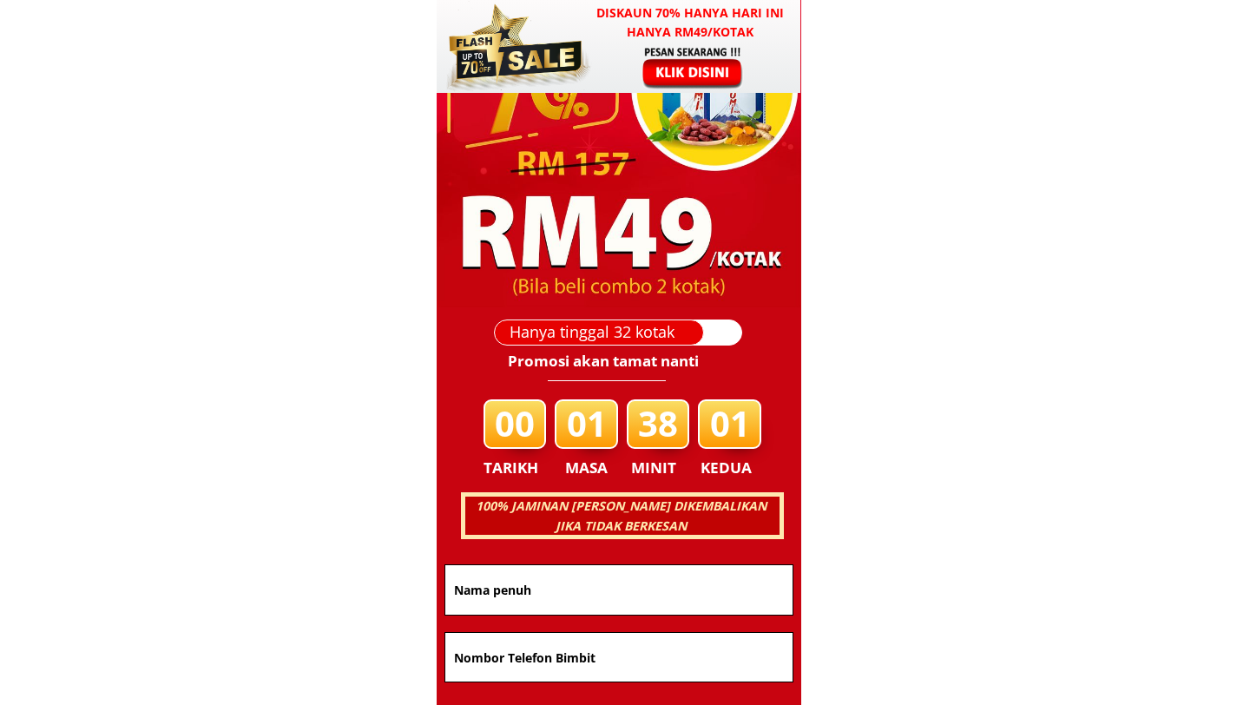
click at [610, 513] on h3 "100% JAMINAN [PERSON_NAME] DIKEMBALIKAN JIKA TIDAK BERKESAN" at bounding box center [621, 516] width 316 height 39
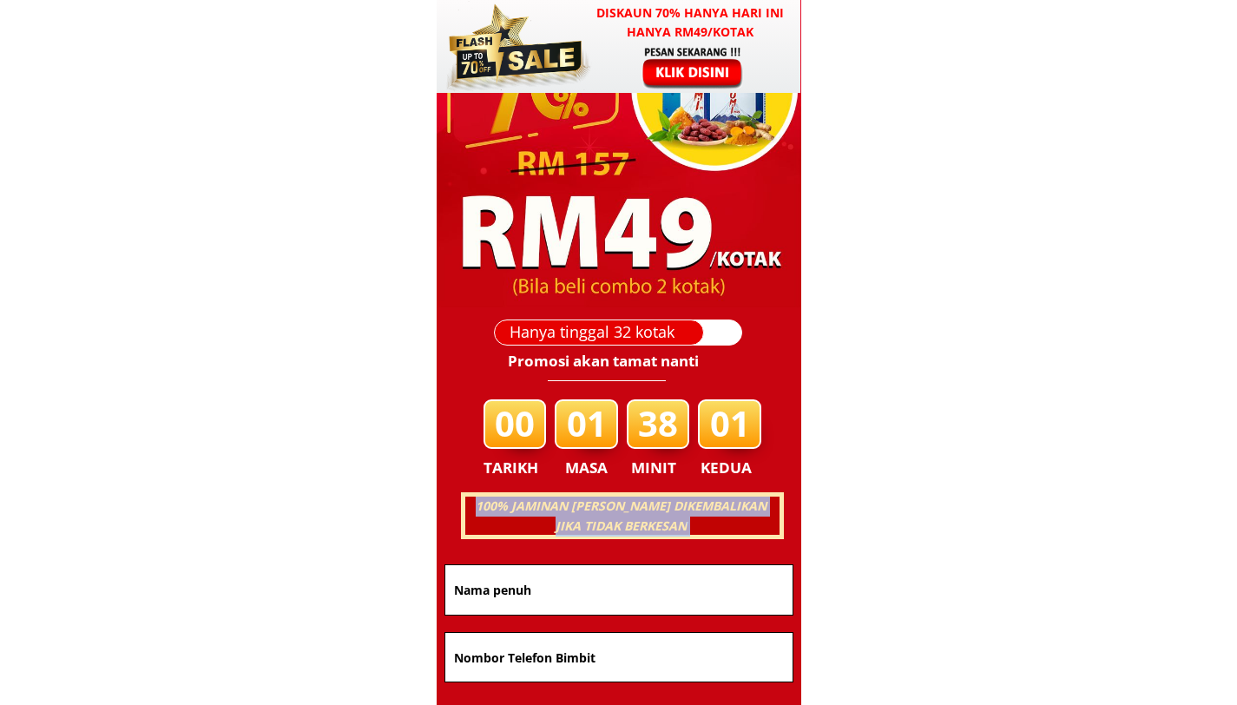
click at [610, 513] on h3 "100% JAMINAN [PERSON_NAME] DIKEMBALIKAN JIKA TIDAK BERKESAN" at bounding box center [621, 516] width 316 height 39
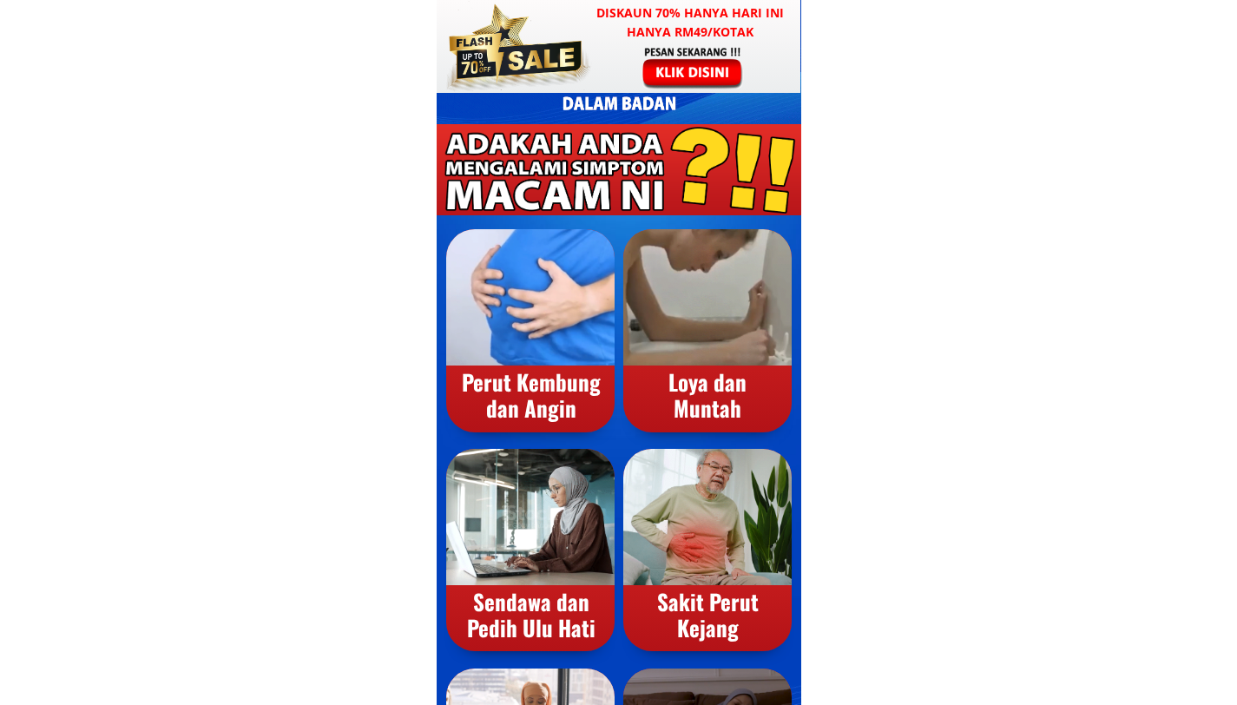
scroll to position [0, 0]
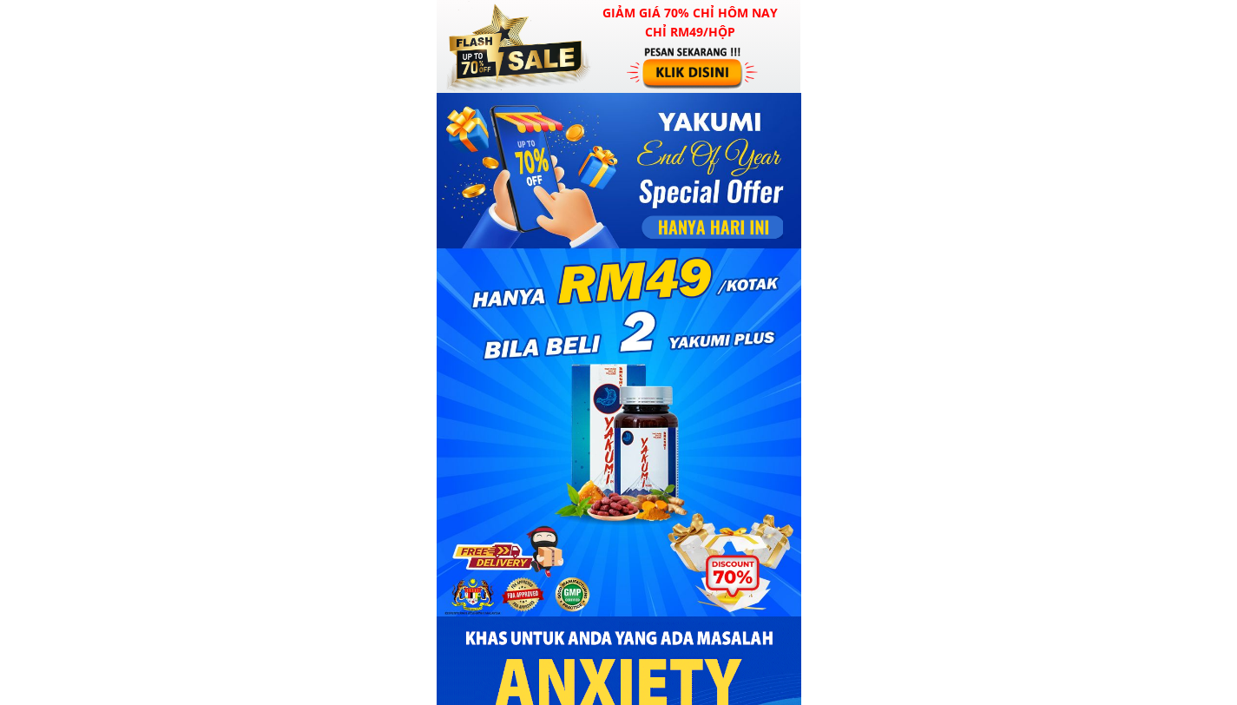
click at [706, 188] on div at bounding box center [619, 281] width 365 height 376
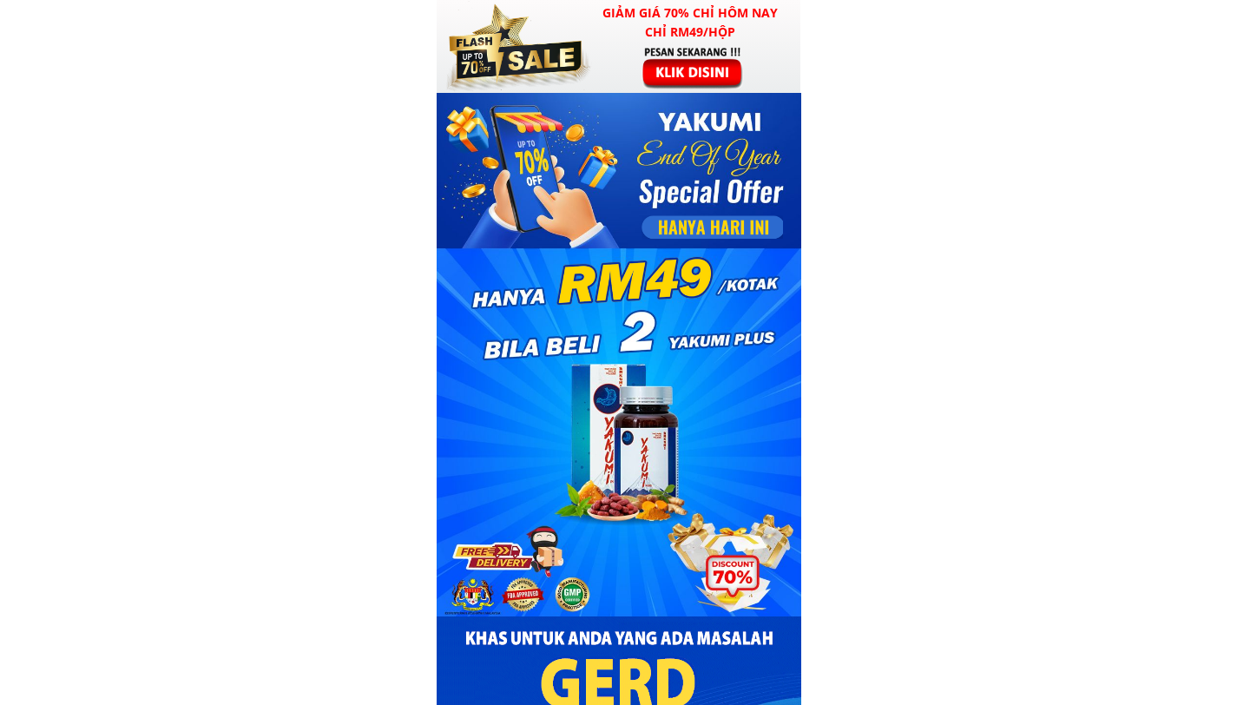
click at [706, 188] on div at bounding box center [619, 281] width 365 height 376
